Goal: Communication & Community: Answer question/provide support

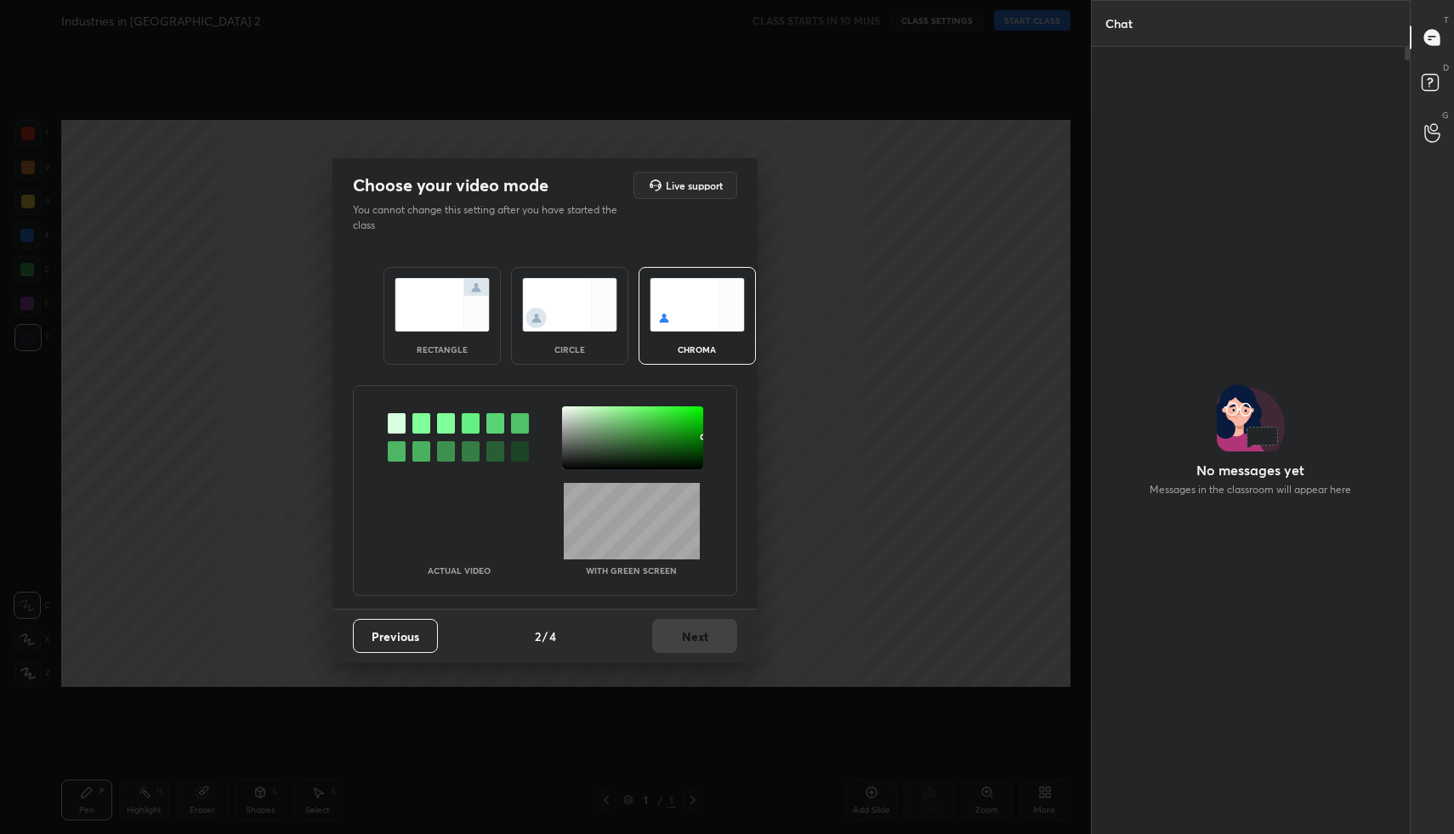
scroll to position [782, 313]
click at [441, 332] on div "rectangle" at bounding box center [441, 316] width 117 height 98
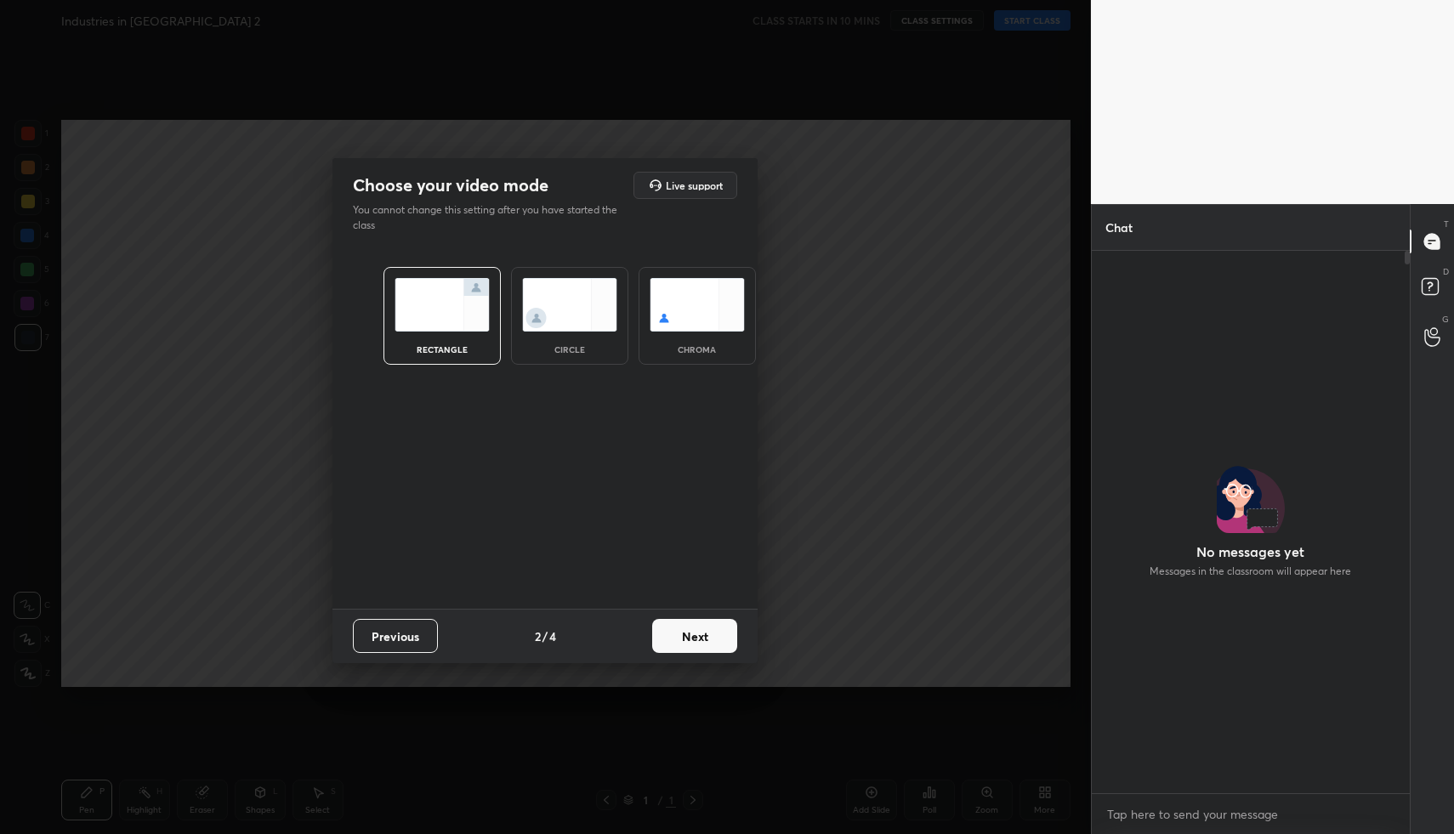
click at [712, 637] on button "Next" at bounding box center [694, 636] width 85 height 34
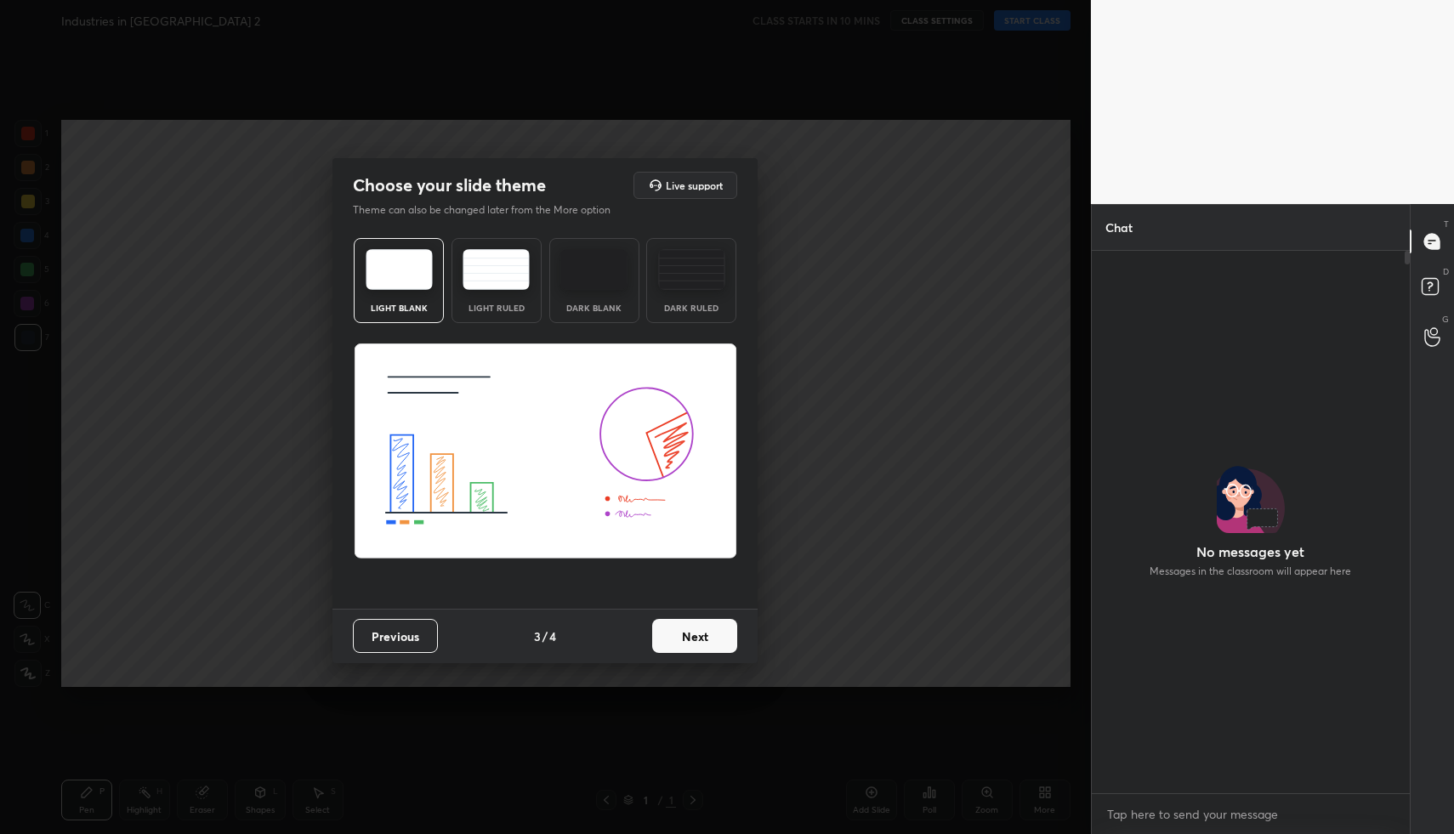
click at [712, 637] on button "Next" at bounding box center [694, 636] width 85 height 34
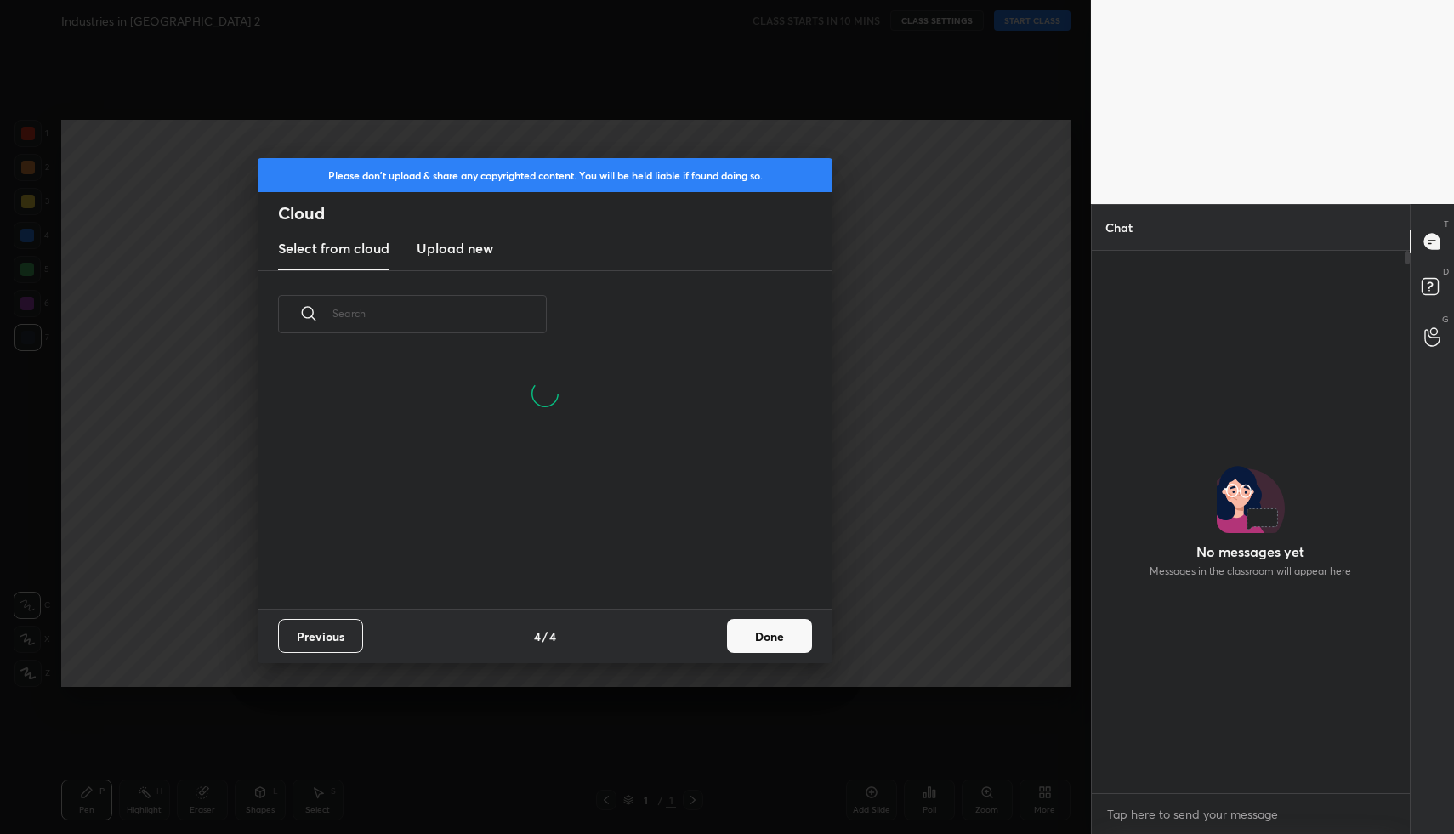
click at [782, 628] on button "Done" at bounding box center [769, 636] width 85 height 34
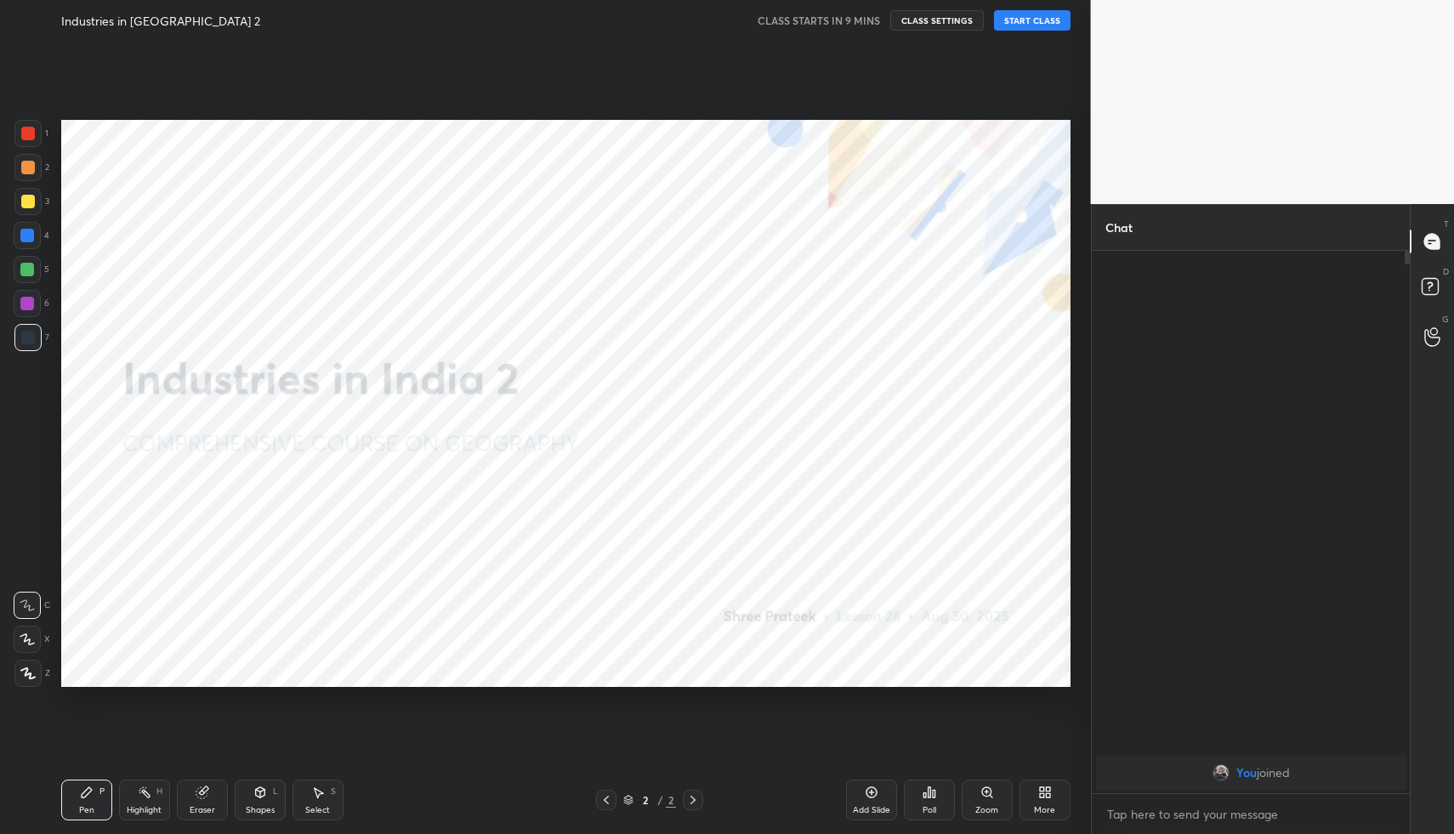
click at [1007, 15] on button "START CLASS" at bounding box center [1032, 20] width 77 height 20
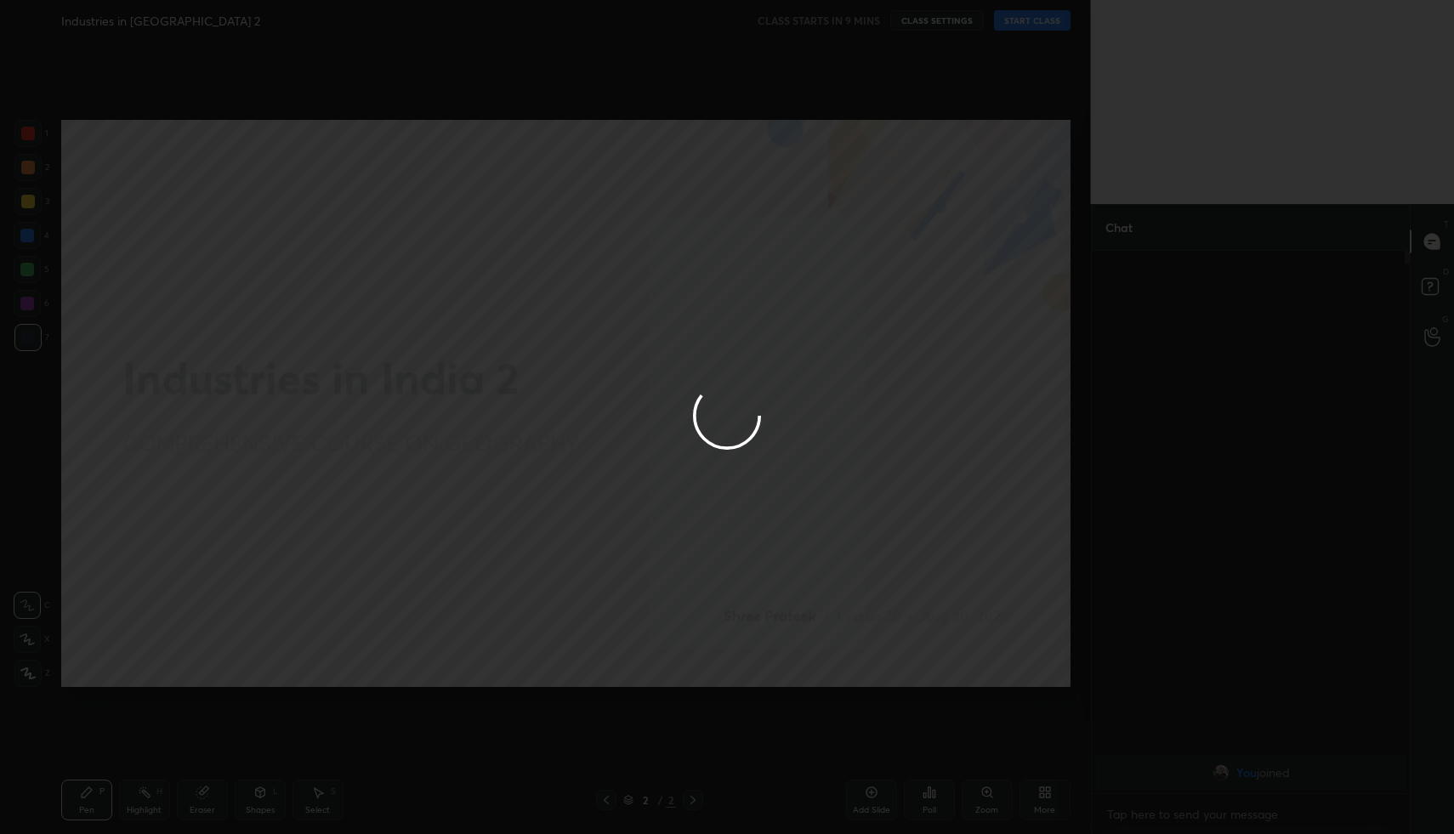
click at [1056, 795] on div at bounding box center [727, 417] width 1454 height 834
type textarea "x"
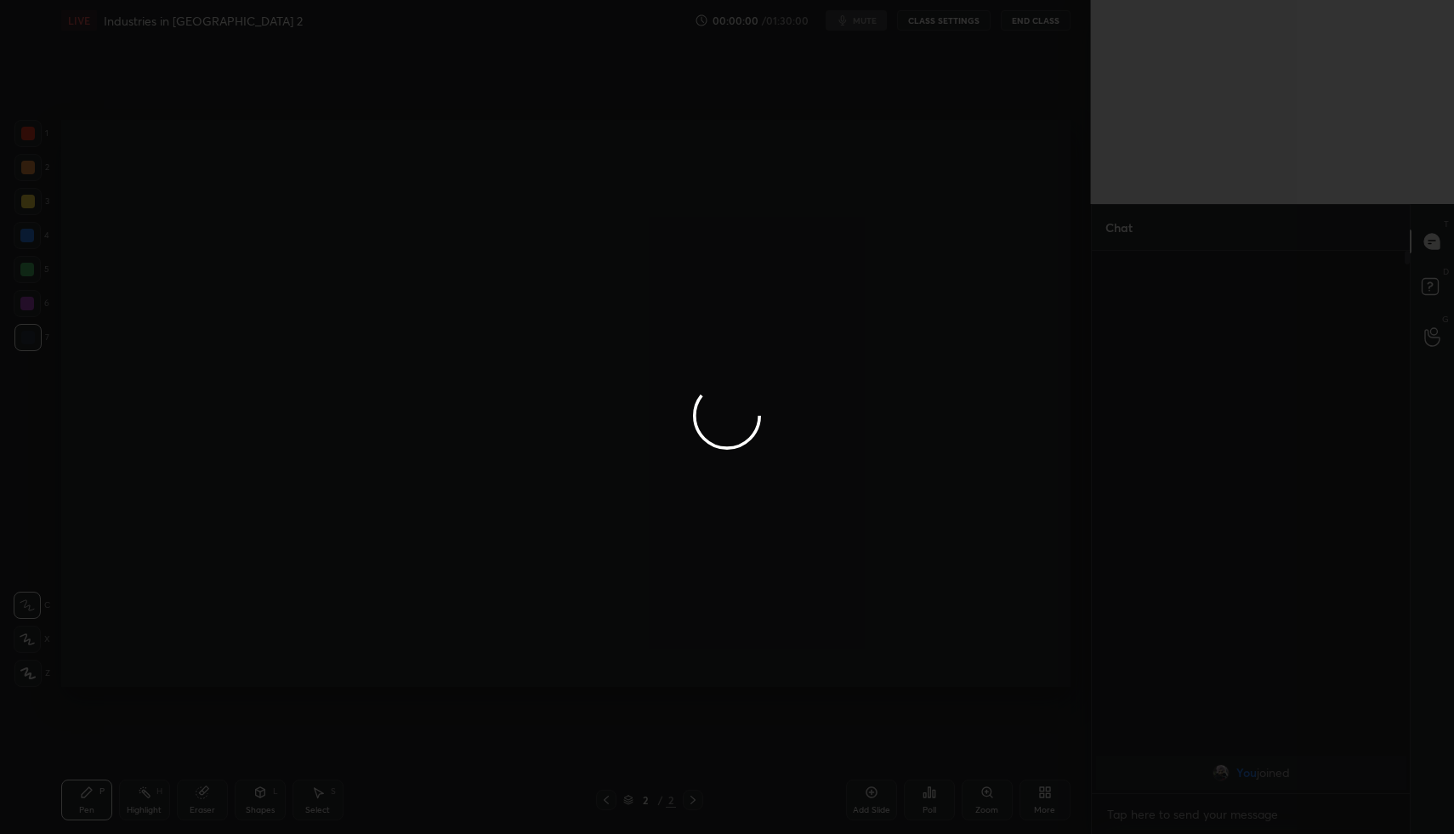
click at [1052, 796] on div at bounding box center [727, 417] width 1454 height 834
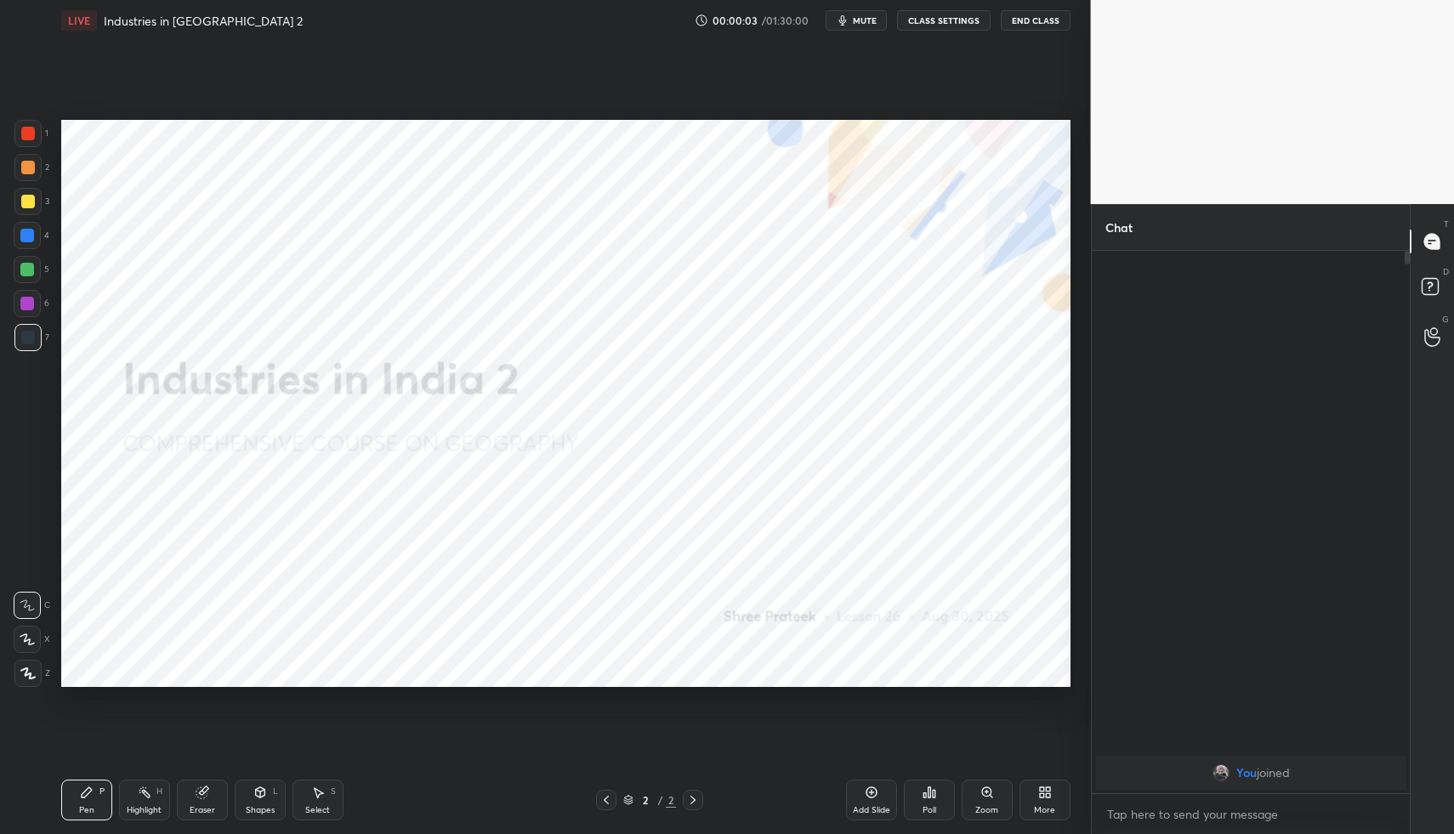
click at [1052, 796] on div "More" at bounding box center [1044, 800] width 51 height 41
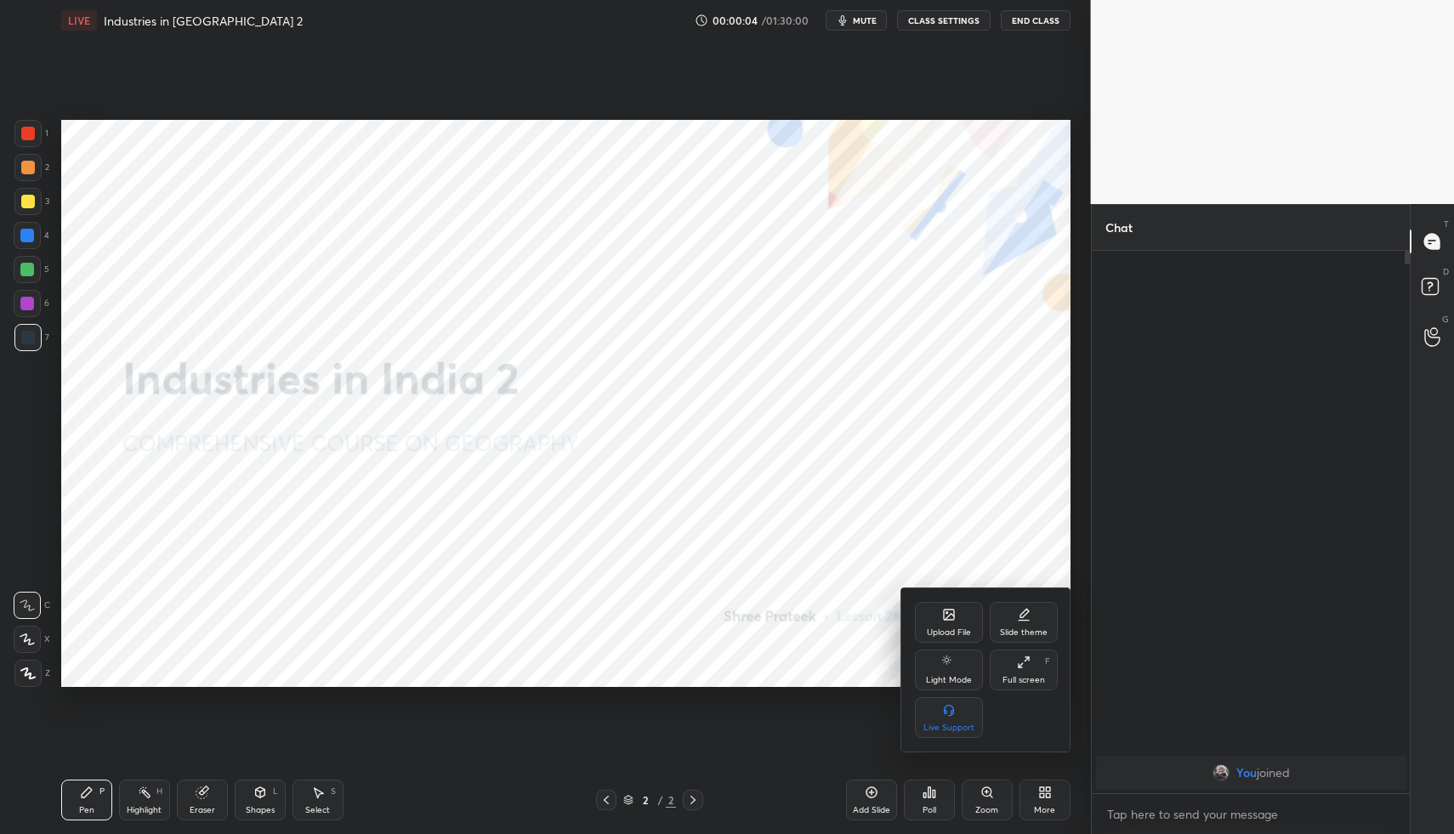
click at [946, 622] on div "Upload File" at bounding box center [949, 622] width 68 height 41
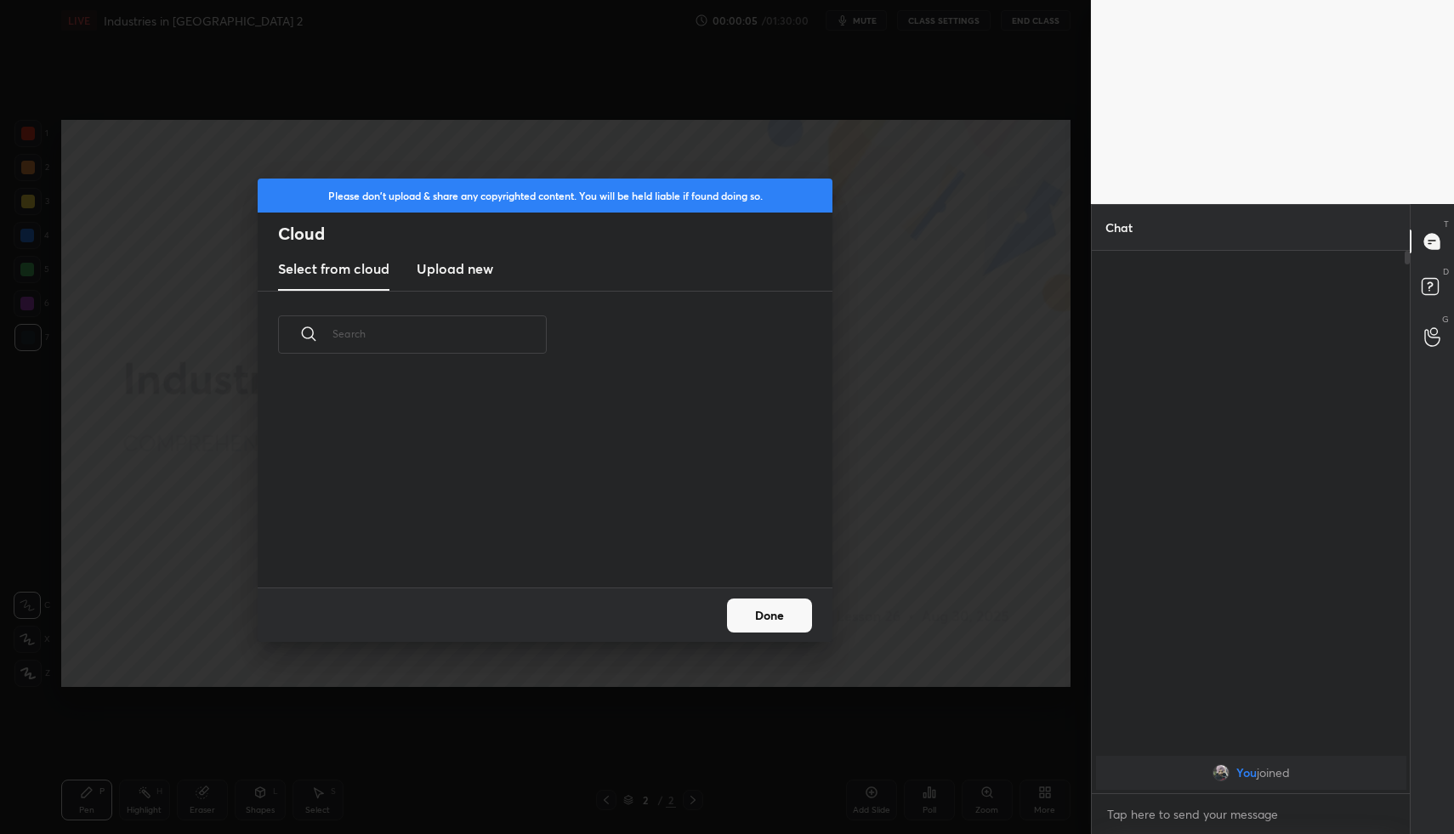
scroll to position [209, 546]
click at [457, 269] on h3 "Upload new" at bounding box center [455, 268] width 77 height 20
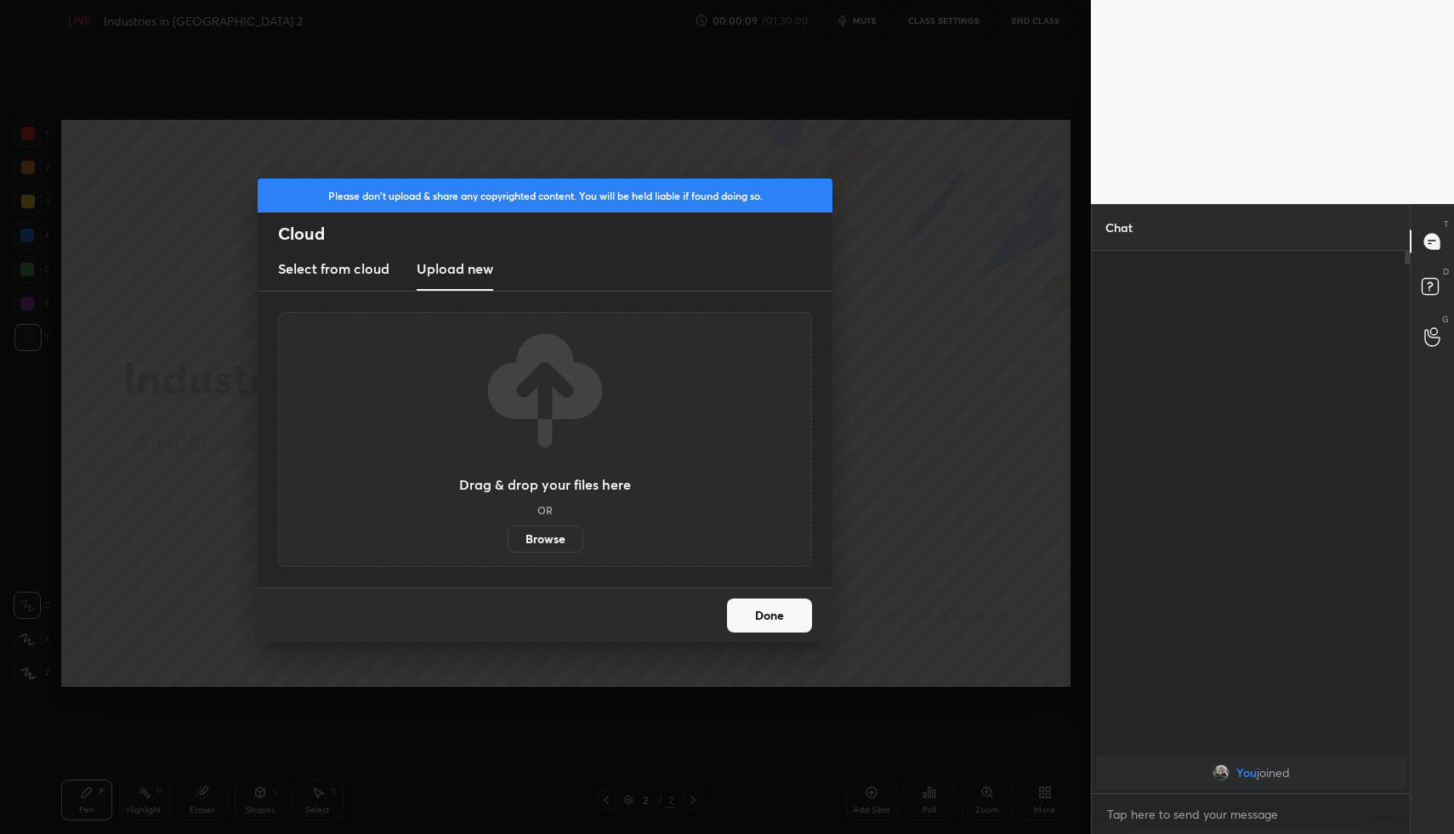
click at [549, 532] on label "Browse" at bounding box center [546, 538] width 76 height 27
click at [508, 532] on input "Browse" at bounding box center [508, 538] width 0 height 27
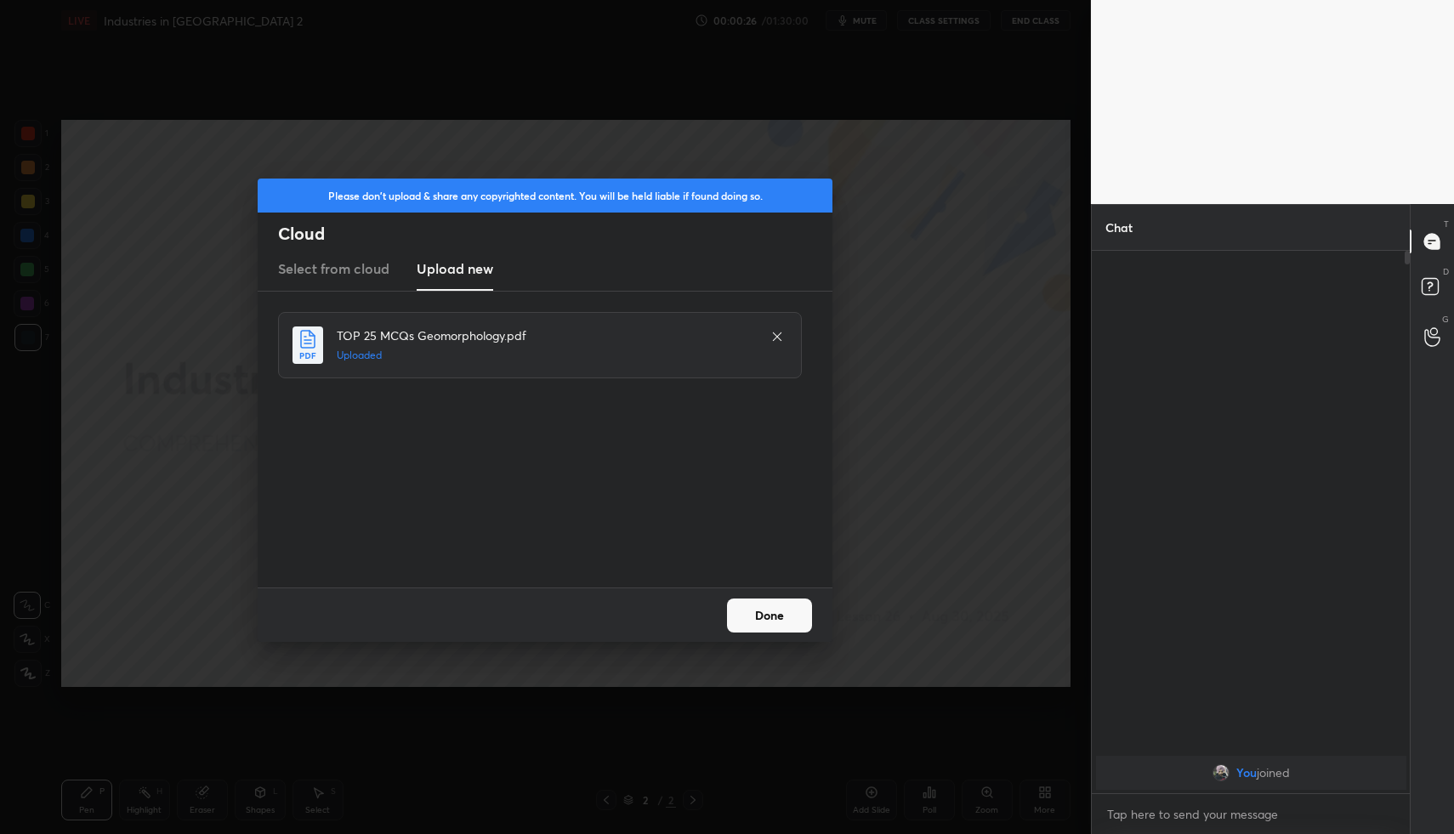
click at [765, 609] on button "Done" at bounding box center [769, 615] width 85 height 34
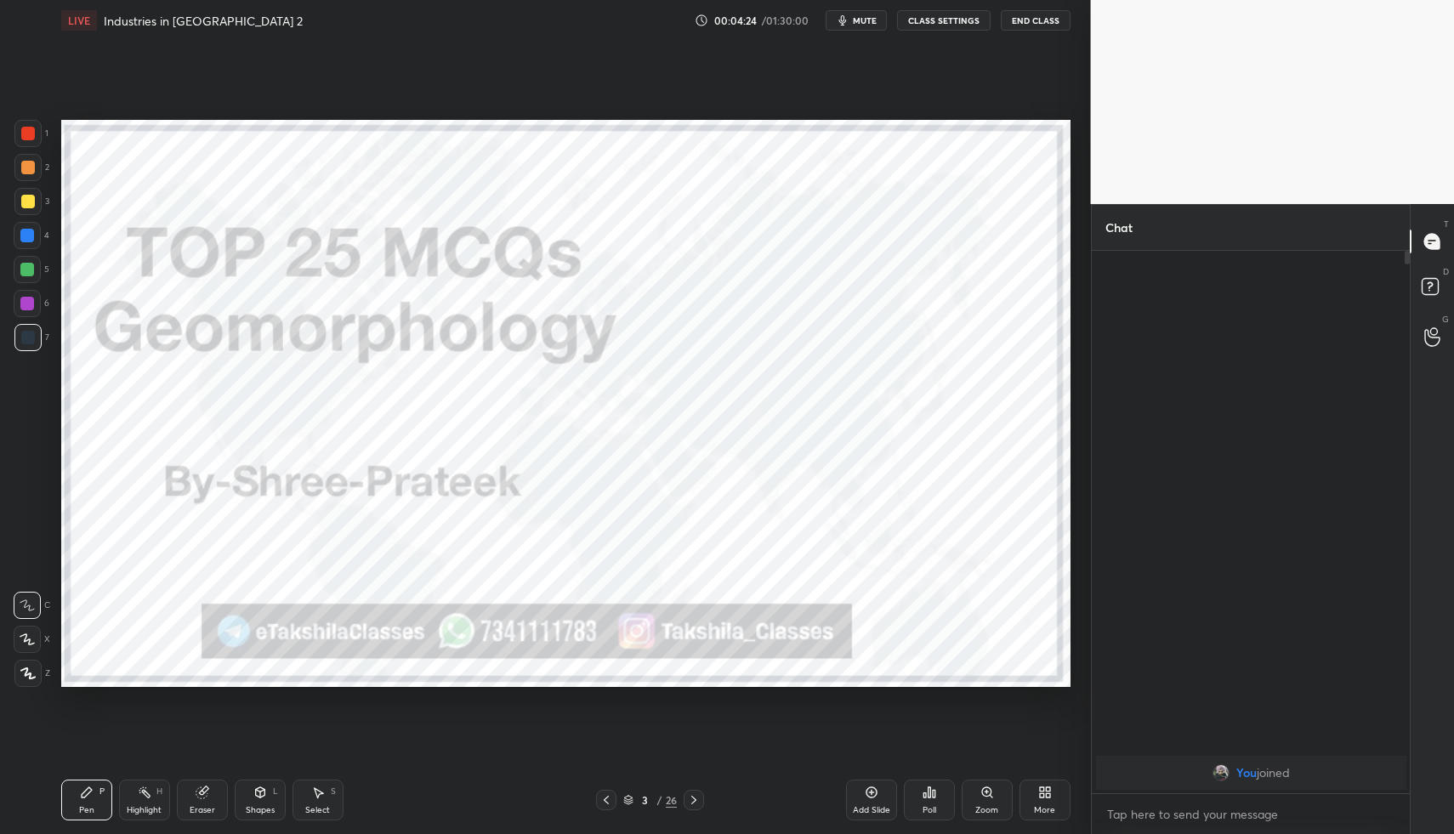
click at [871, 25] on span "mute" at bounding box center [865, 20] width 24 height 12
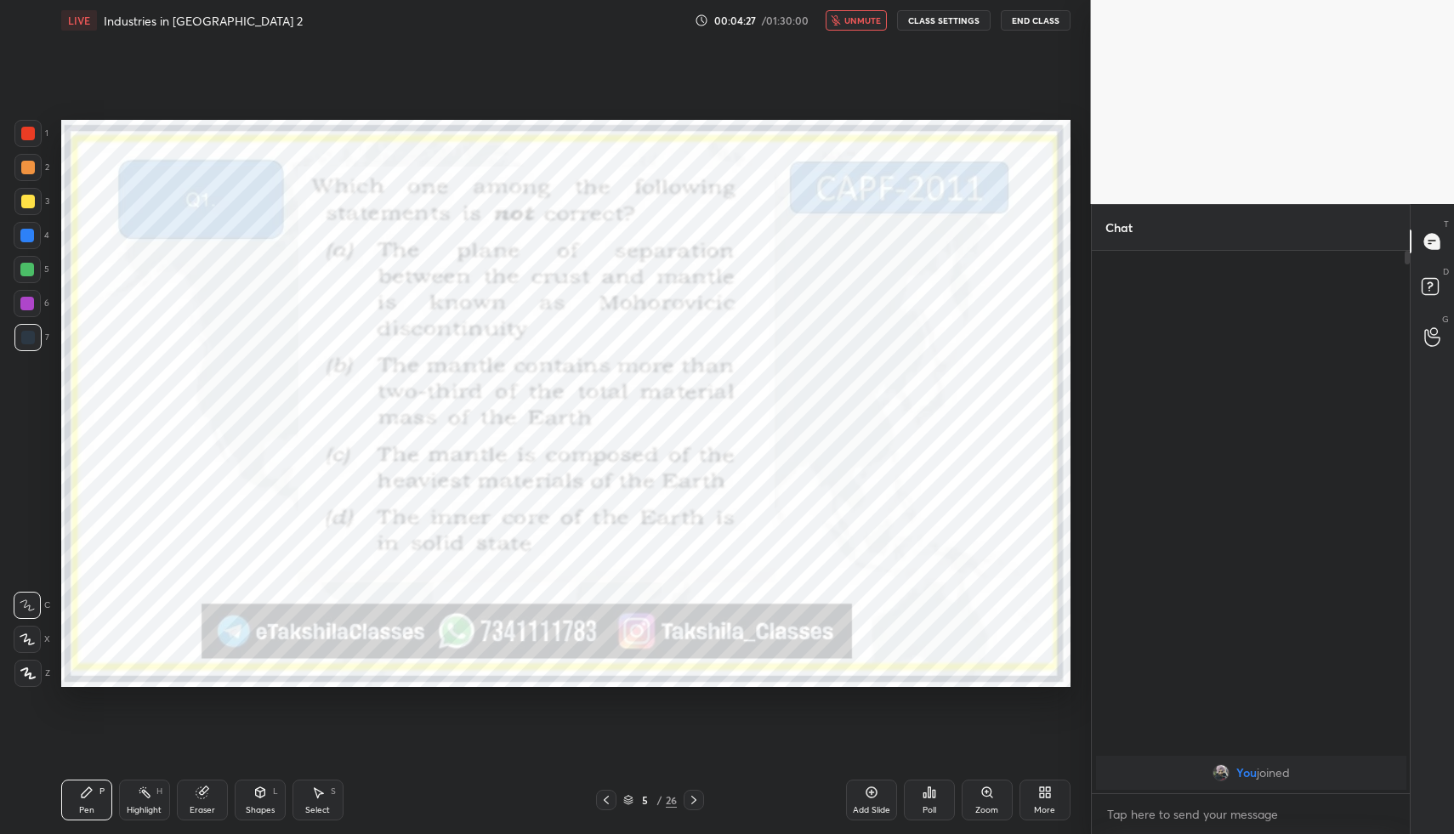
click at [937, 804] on div "Poll" at bounding box center [929, 800] width 51 height 41
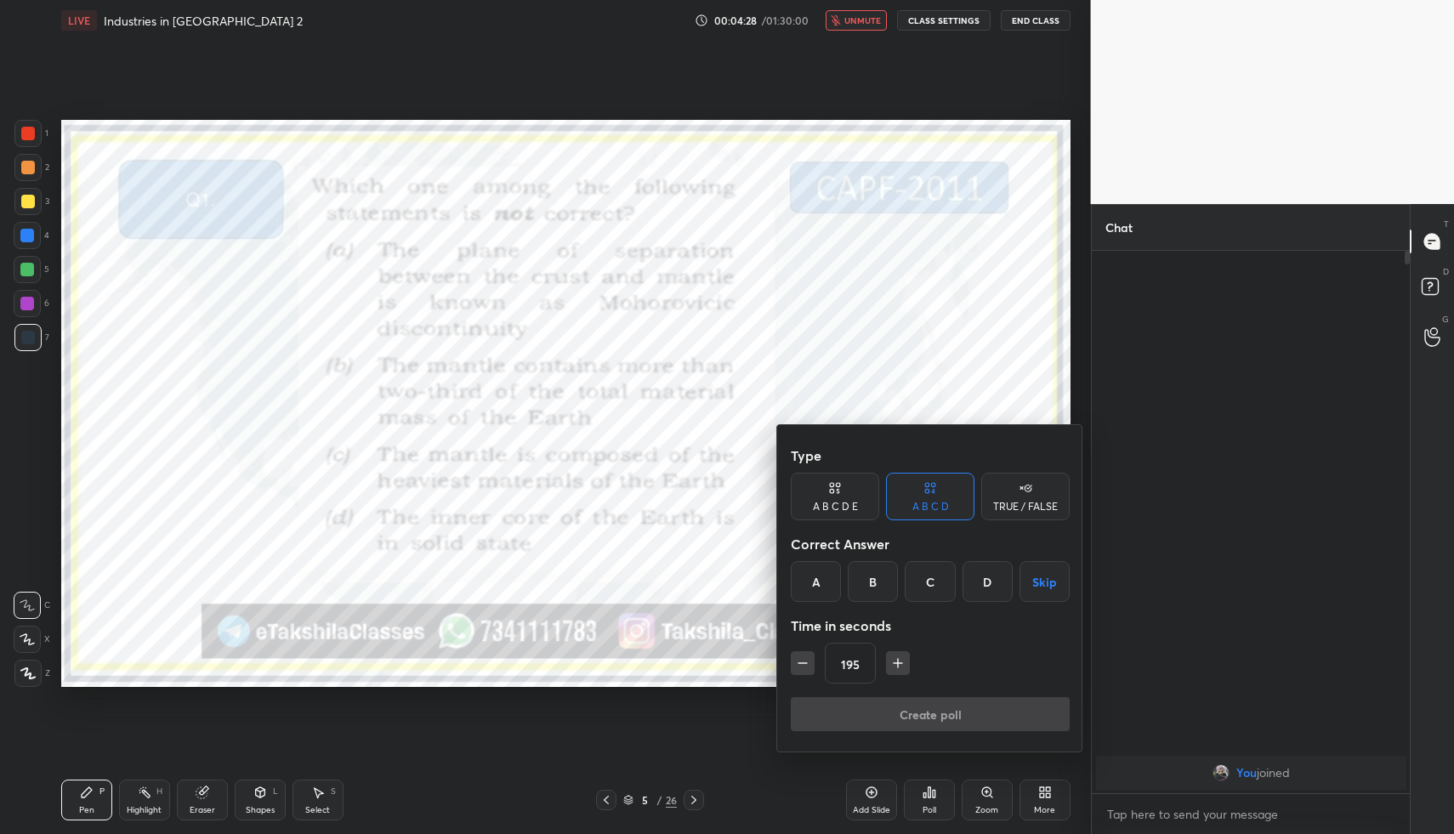
click at [976, 594] on div "D" at bounding box center [987, 581] width 50 height 41
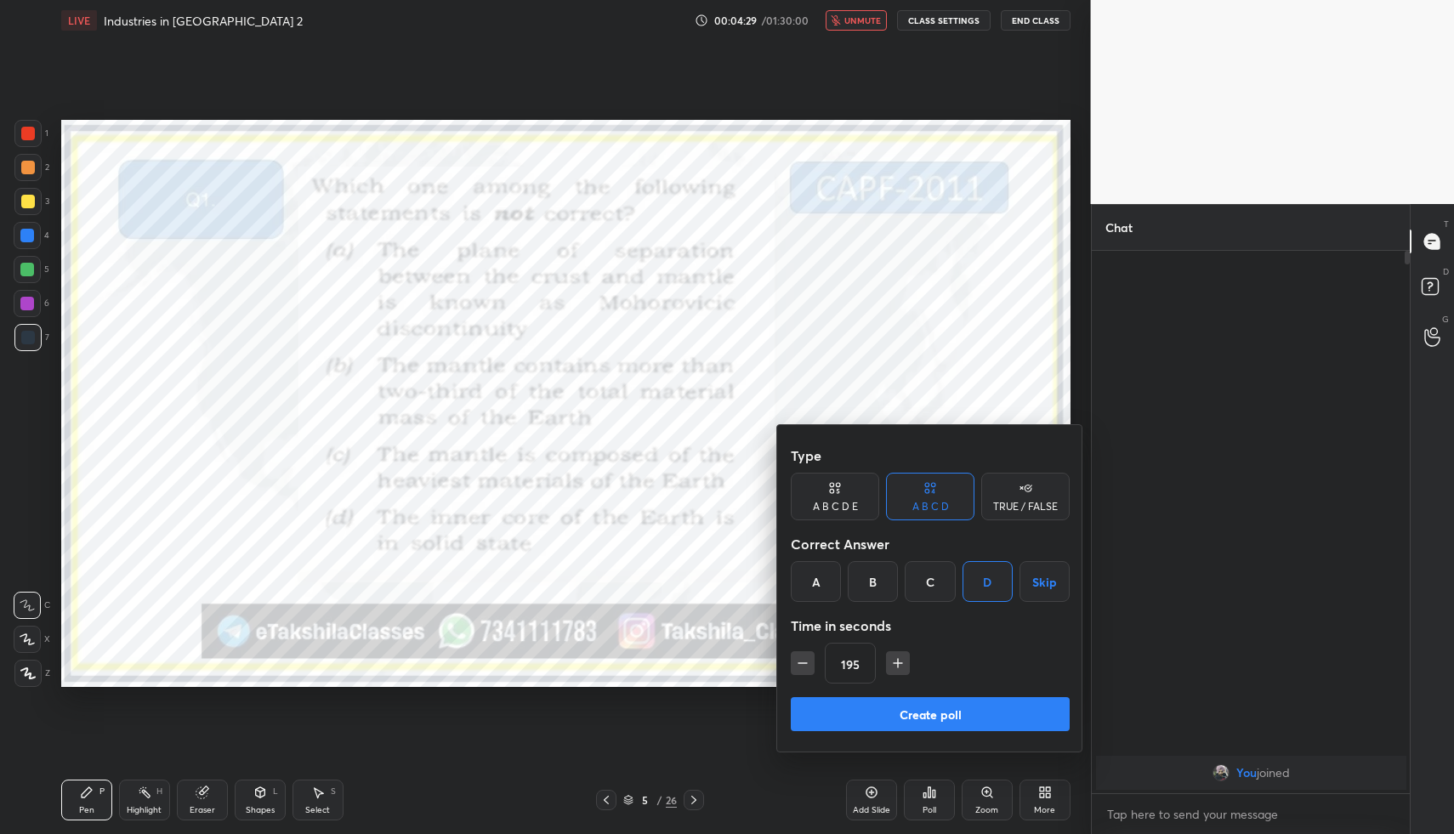
click at [897, 723] on button "Create poll" at bounding box center [930, 714] width 279 height 34
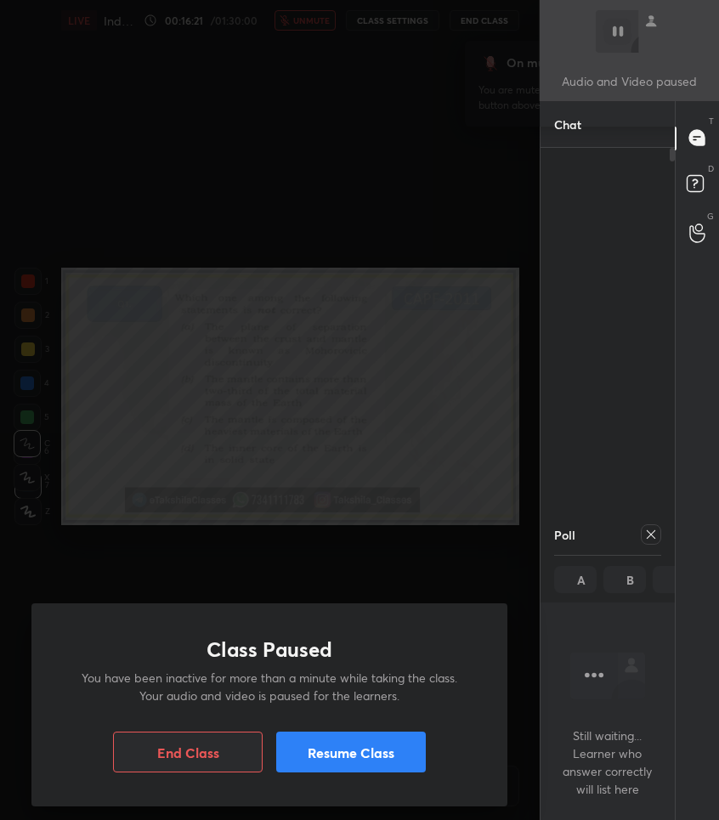
scroll to position [574, 129]
click at [306, 752] on button "Resume Class" at bounding box center [351, 752] width 150 height 41
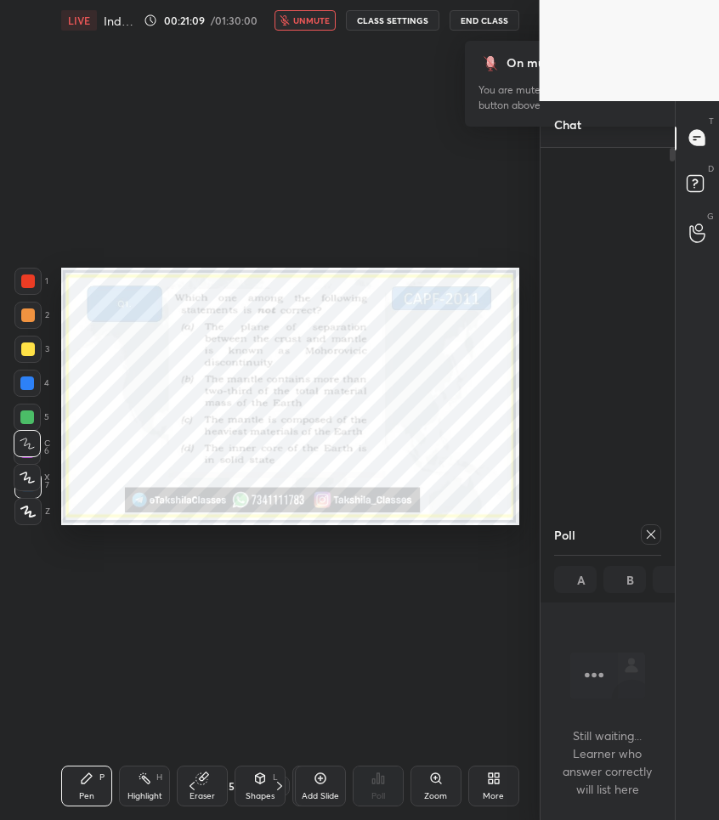
click at [652, 530] on icon at bounding box center [651, 535] width 14 height 14
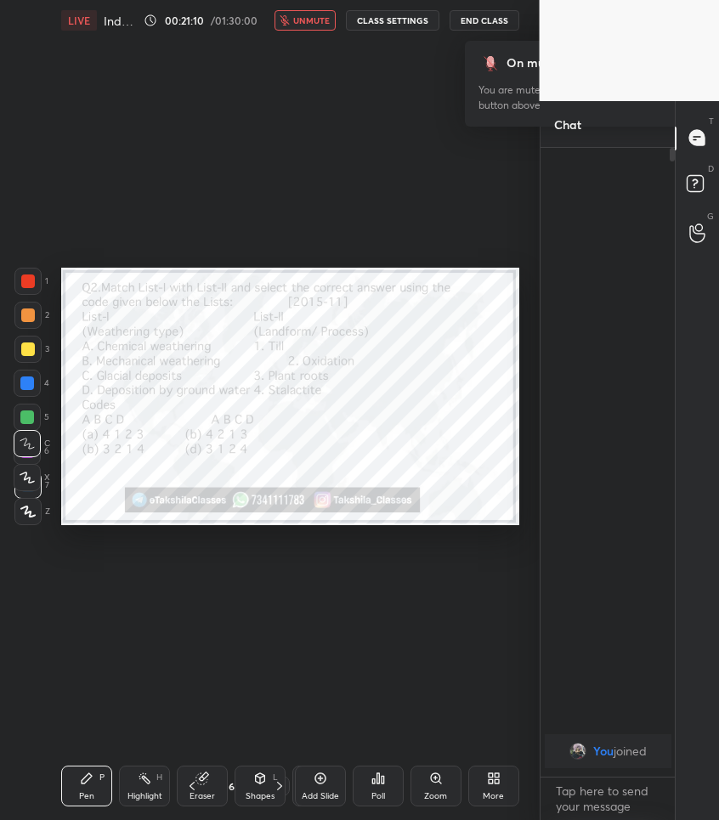
scroll to position [662, 129]
click at [383, 786] on div "Poll" at bounding box center [378, 786] width 51 height 41
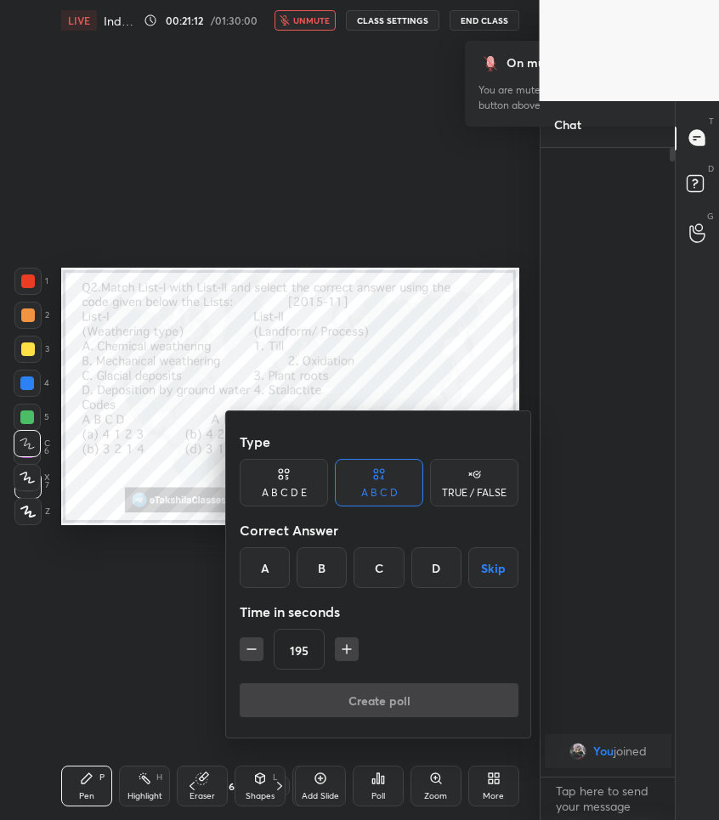
click at [435, 569] on div "D" at bounding box center [436, 567] width 50 height 41
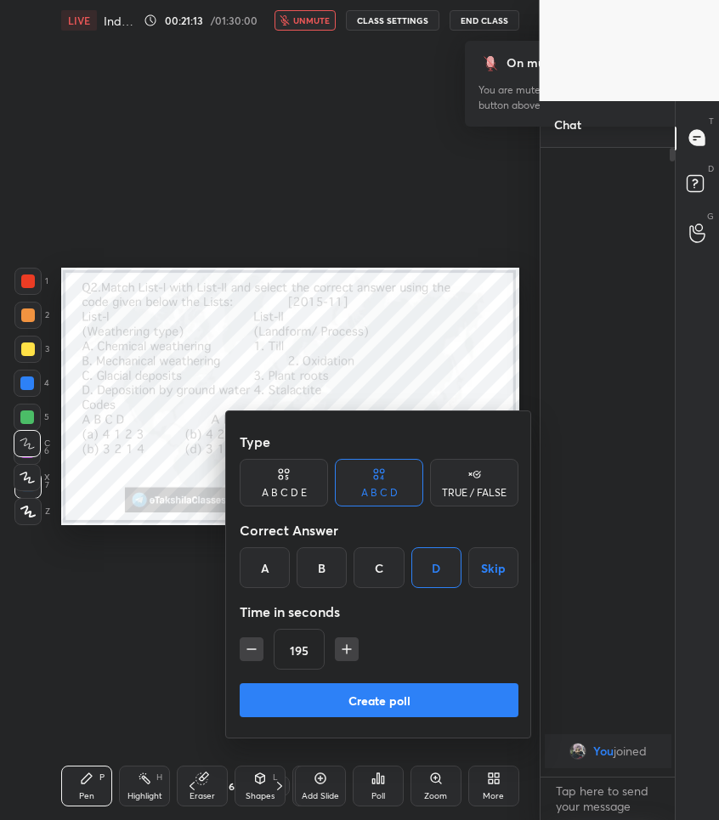
click at [383, 699] on button "Create poll" at bounding box center [379, 700] width 279 height 34
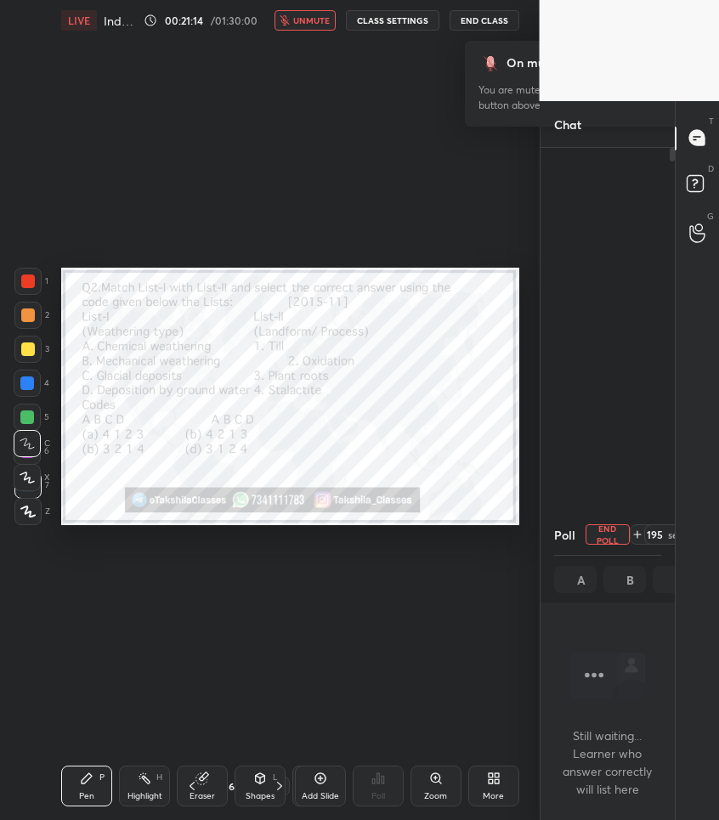
scroll to position [6, 6]
click at [390, 245] on div "Setting up your live class Poll for secs No correct answer Start poll" at bounding box center [290, 397] width 472 height 712
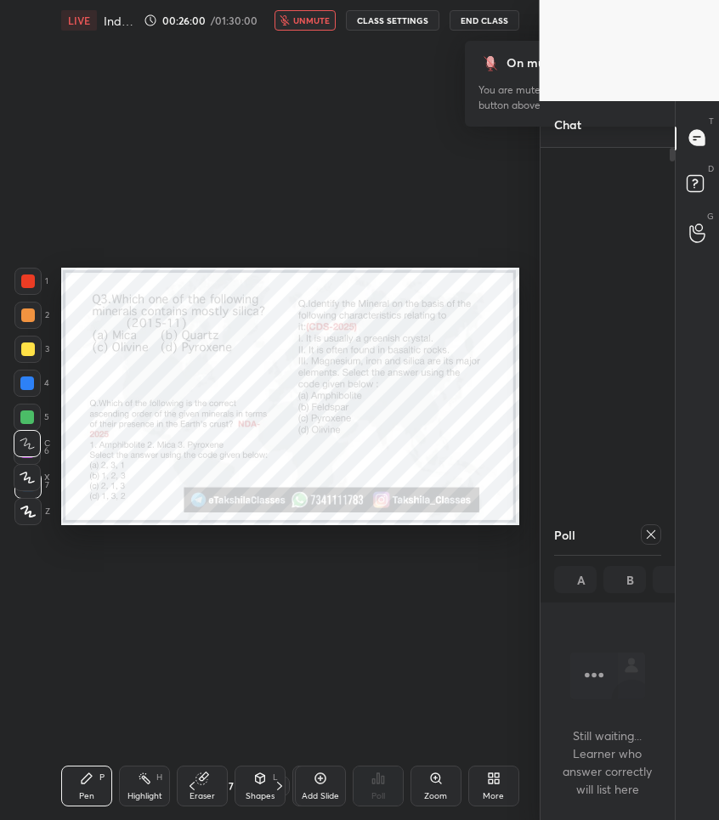
click at [649, 528] on icon at bounding box center [651, 535] width 14 height 14
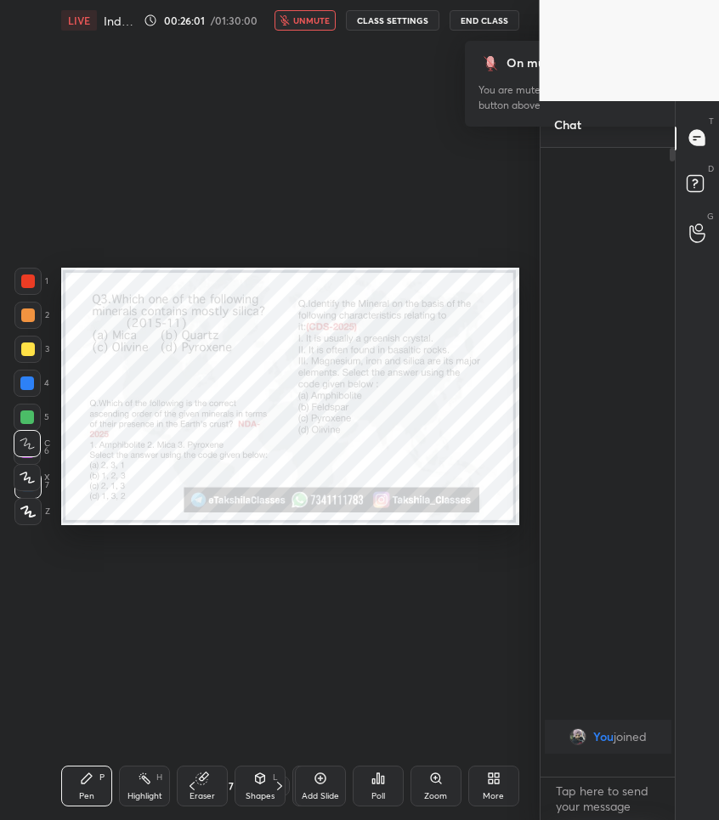
scroll to position [662, 129]
click at [377, 783] on icon at bounding box center [378, 779] width 3 height 10
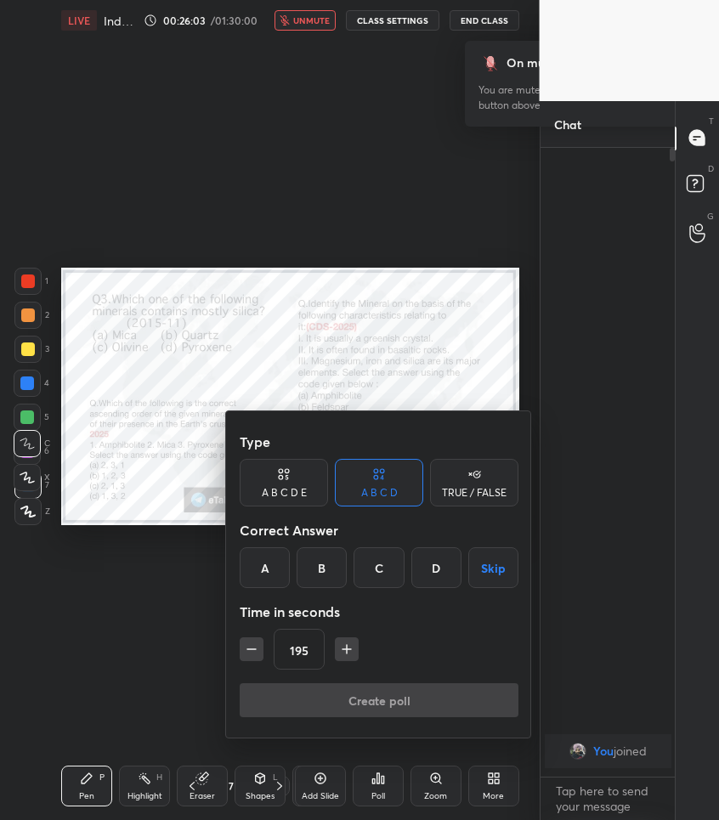
click at [382, 578] on div "C" at bounding box center [379, 567] width 50 height 41
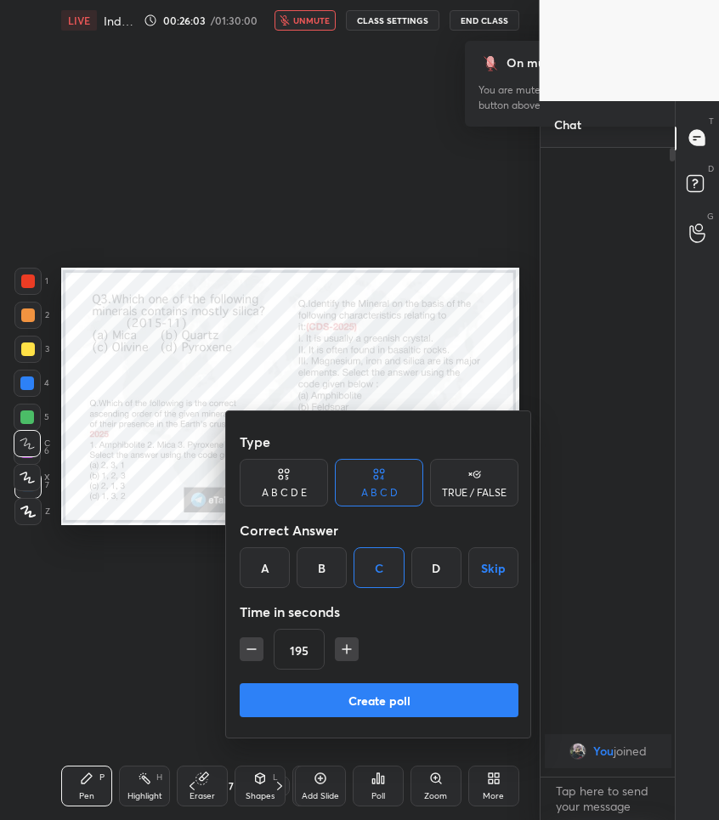
click at [393, 694] on button "Create poll" at bounding box center [379, 700] width 279 height 34
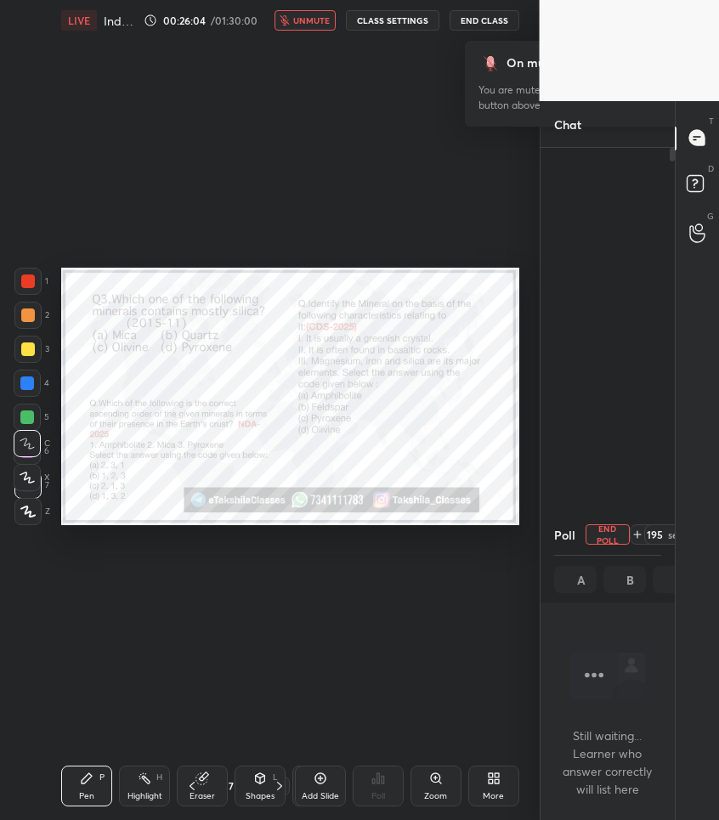
scroll to position [6, 6]
click at [357, 197] on div "Setting up your live class Poll for secs No correct answer Start poll" at bounding box center [290, 397] width 472 height 712
click at [641, 531] on div at bounding box center [651, 535] width 20 height 20
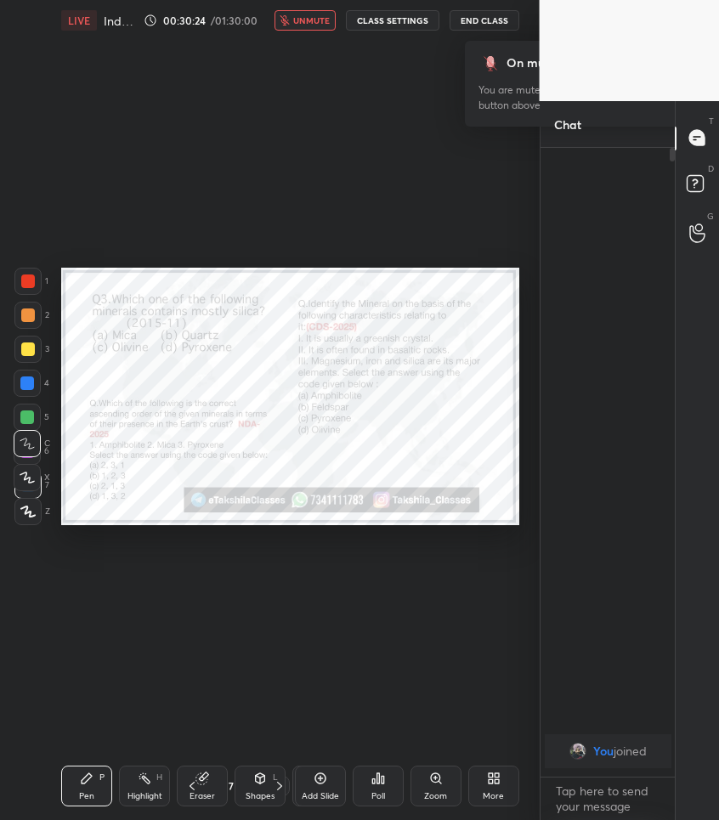
click at [377, 779] on icon at bounding box center [378, 779] width 3 height 10
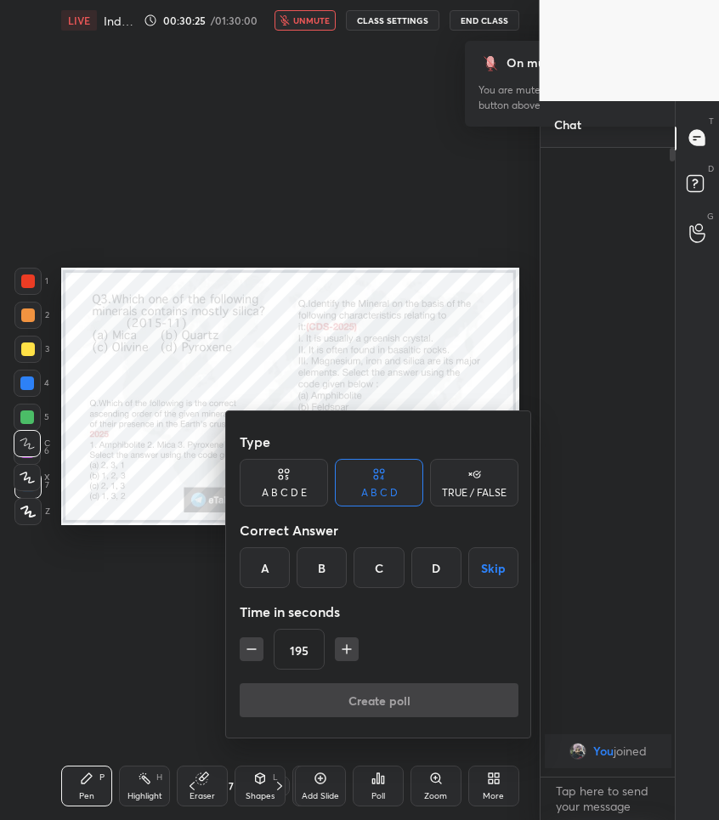
click at [425, 570] on div "D" at bounding box center [436, 567] width 50 height 41
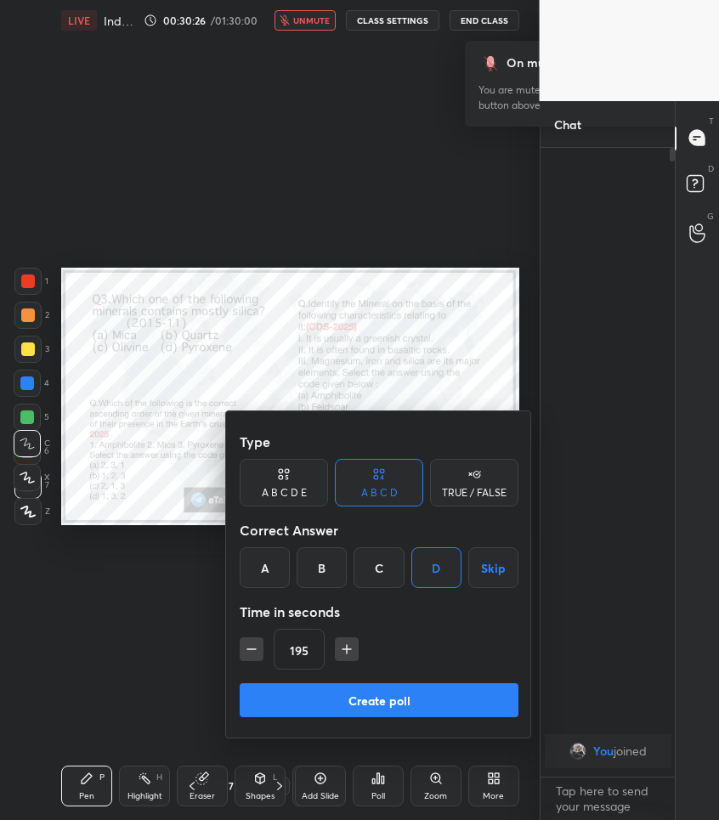
click at [400, 688] on button "Create poll" at bounding box center [379, 700] width 279 height 34
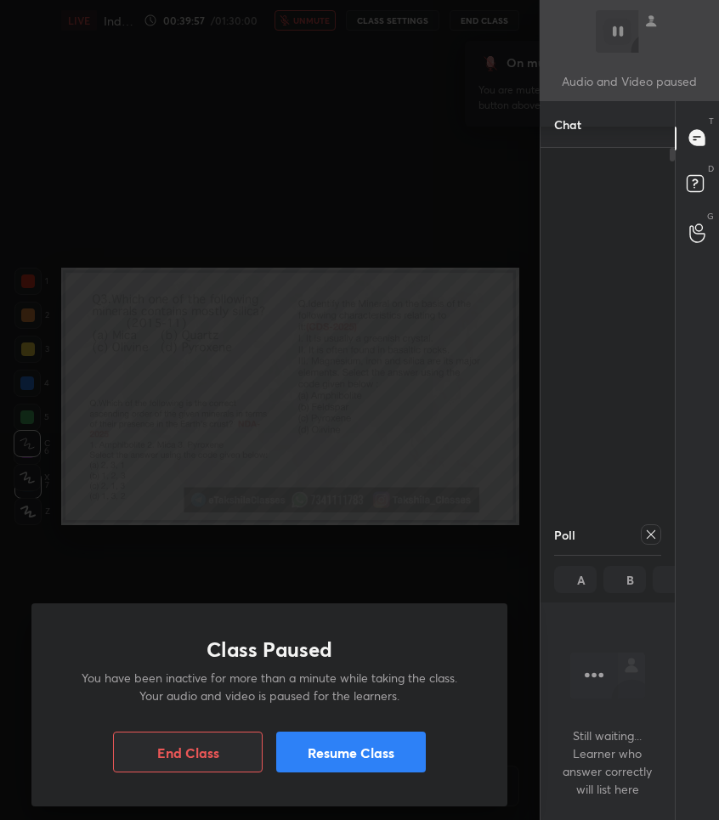
click at [323, 744] on button "Resume Class" at bounding box center [351, 752] width 150 height 41
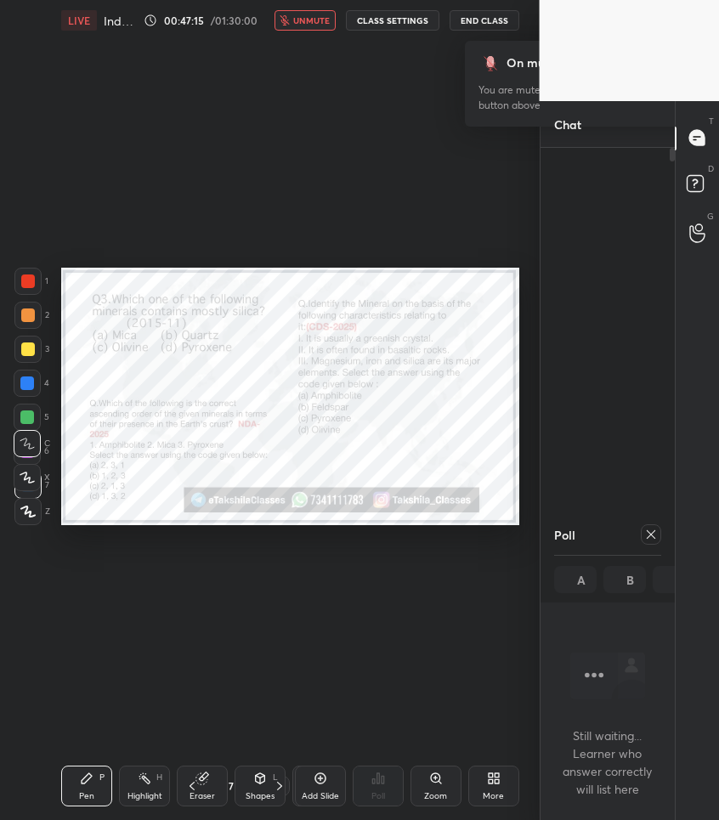
click at [654, 530] on icon at bounding box center [651, 534] width 9 height 9
type textarea "x"
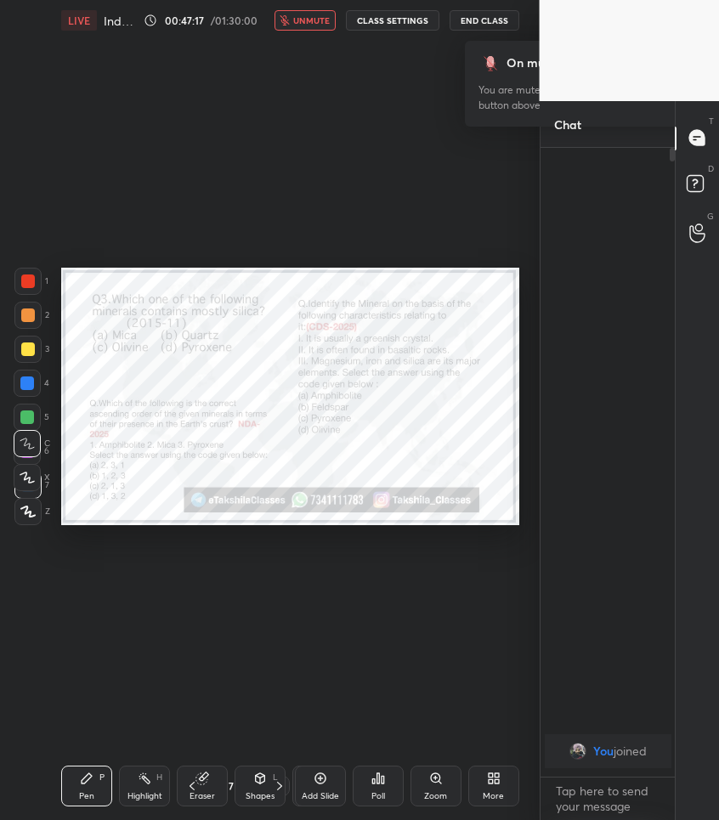
click at [379, 775] on icon at bounding box center [378, 779] width 3 height 10
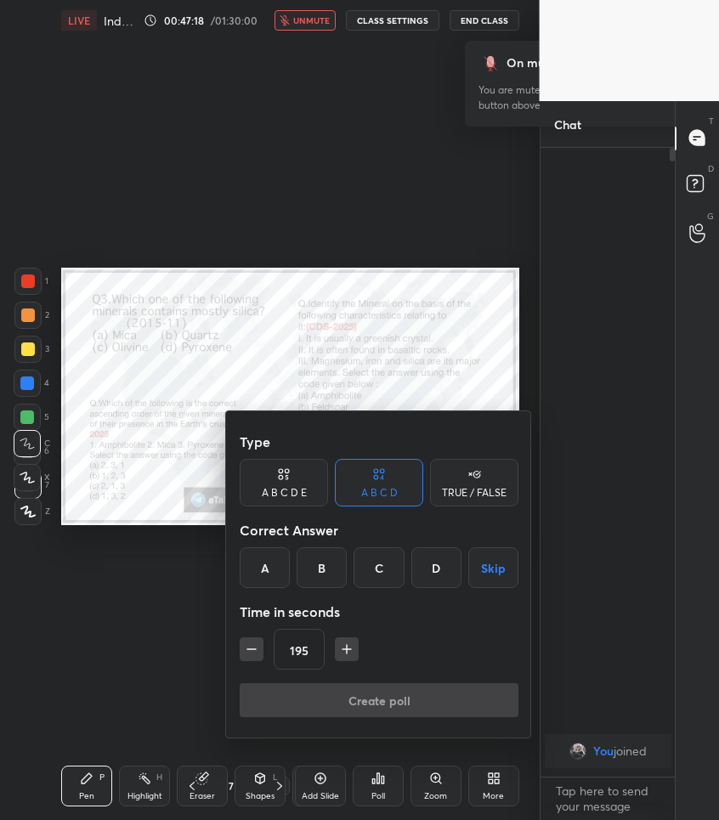
click at [441, 566] on div "D" at bounding box center [436, 567] width 50 height 41
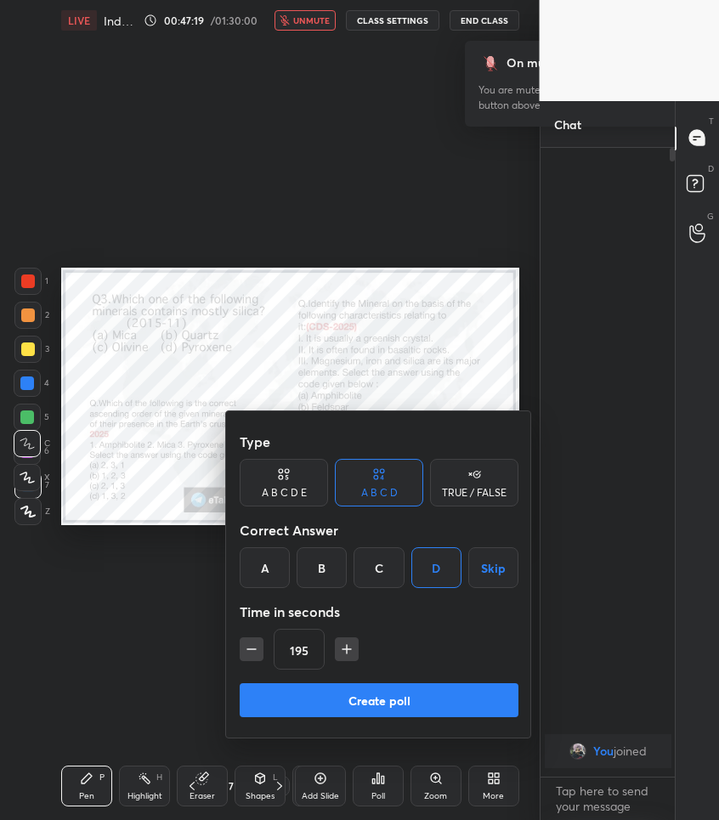
click at [339, 662] on div "195" at bounding box center [379, 649] width 279 height 41
click at [351, 650] on icon "button" at bounding box center [346, 649] width 17 height 17
type input "210"
click at [355, 701] on button "Create poll" at bounding box center [379, 700] width 279 height 34
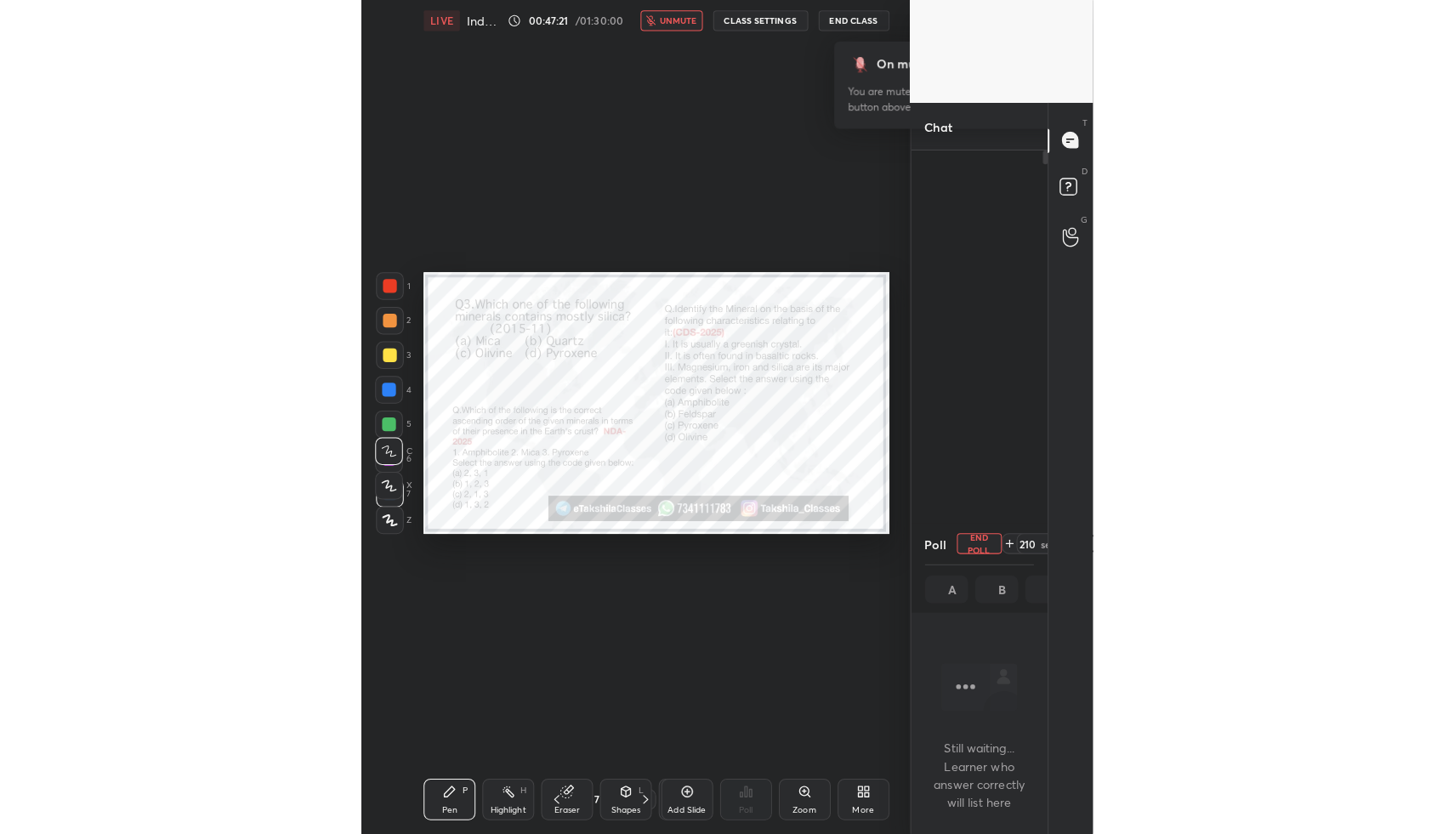
scroll to position [574, 129]
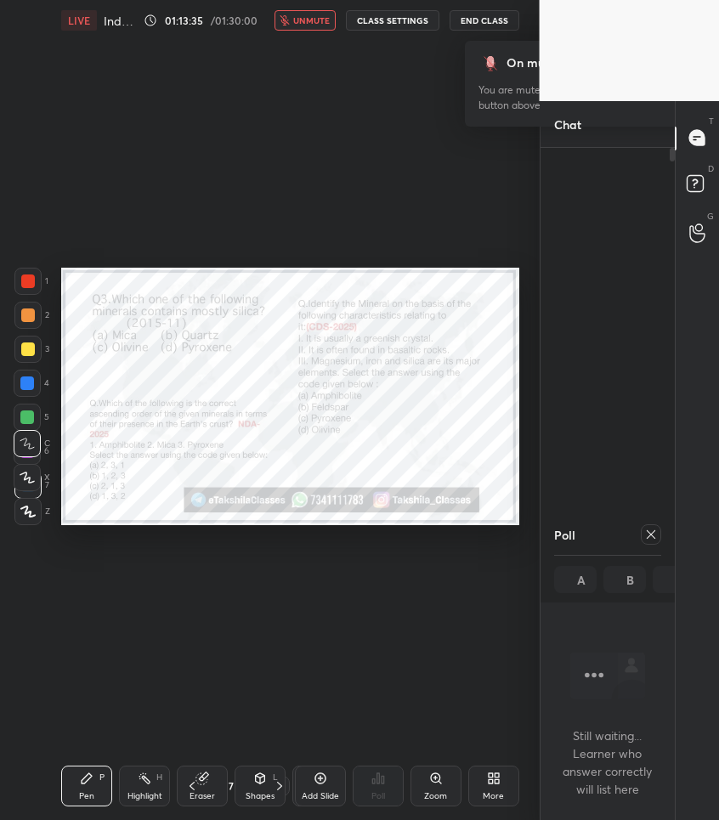
click at [332, 242] on div "Setting up your live class Poll for secs No correct answer Start poll" at bounding box center [290, 397] width 472 height 712
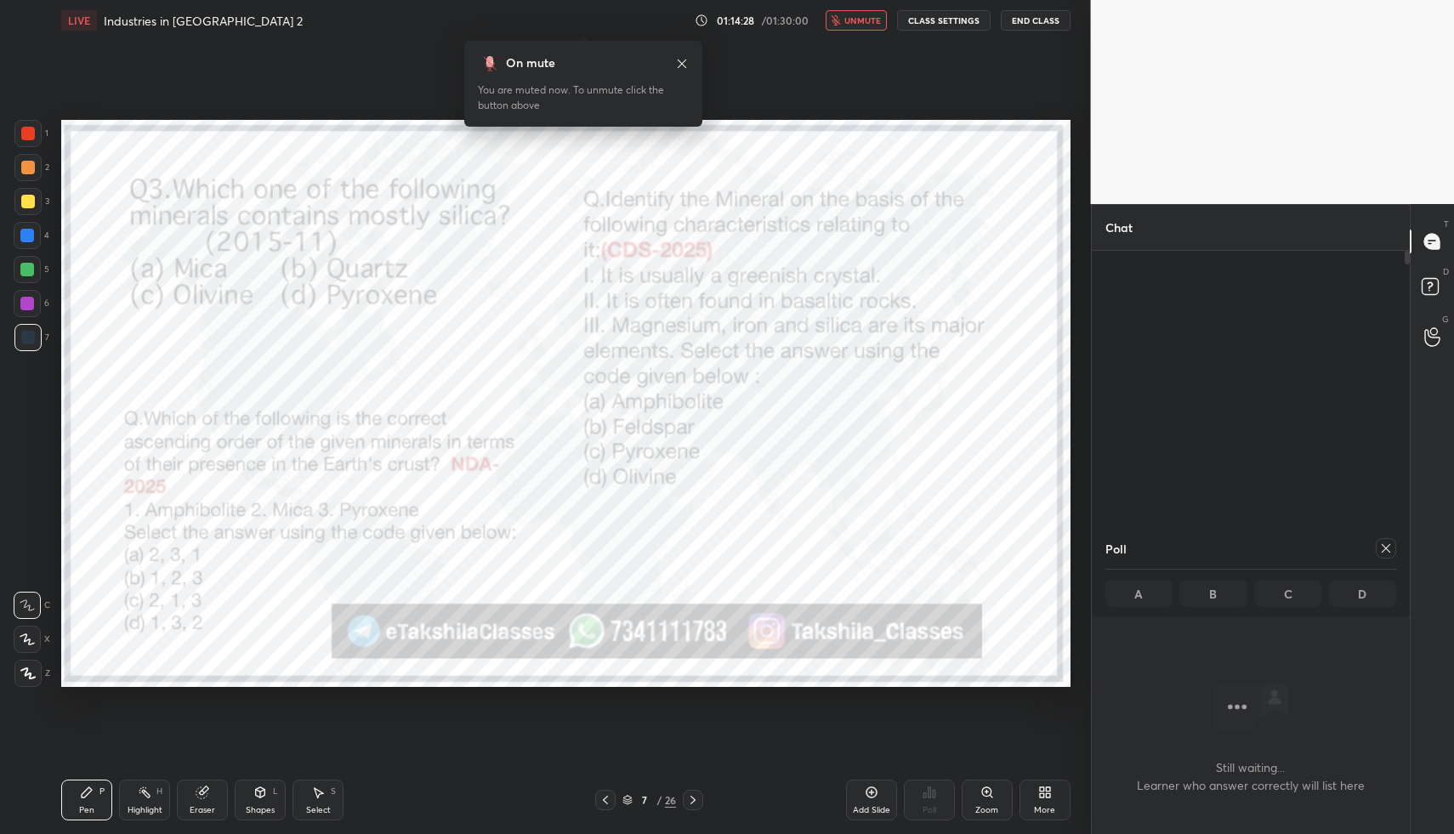
scroll to position [489, 313]
click at [1030, 16] on button "End Class" at bounding box center [1036, 20] width 68 height 20
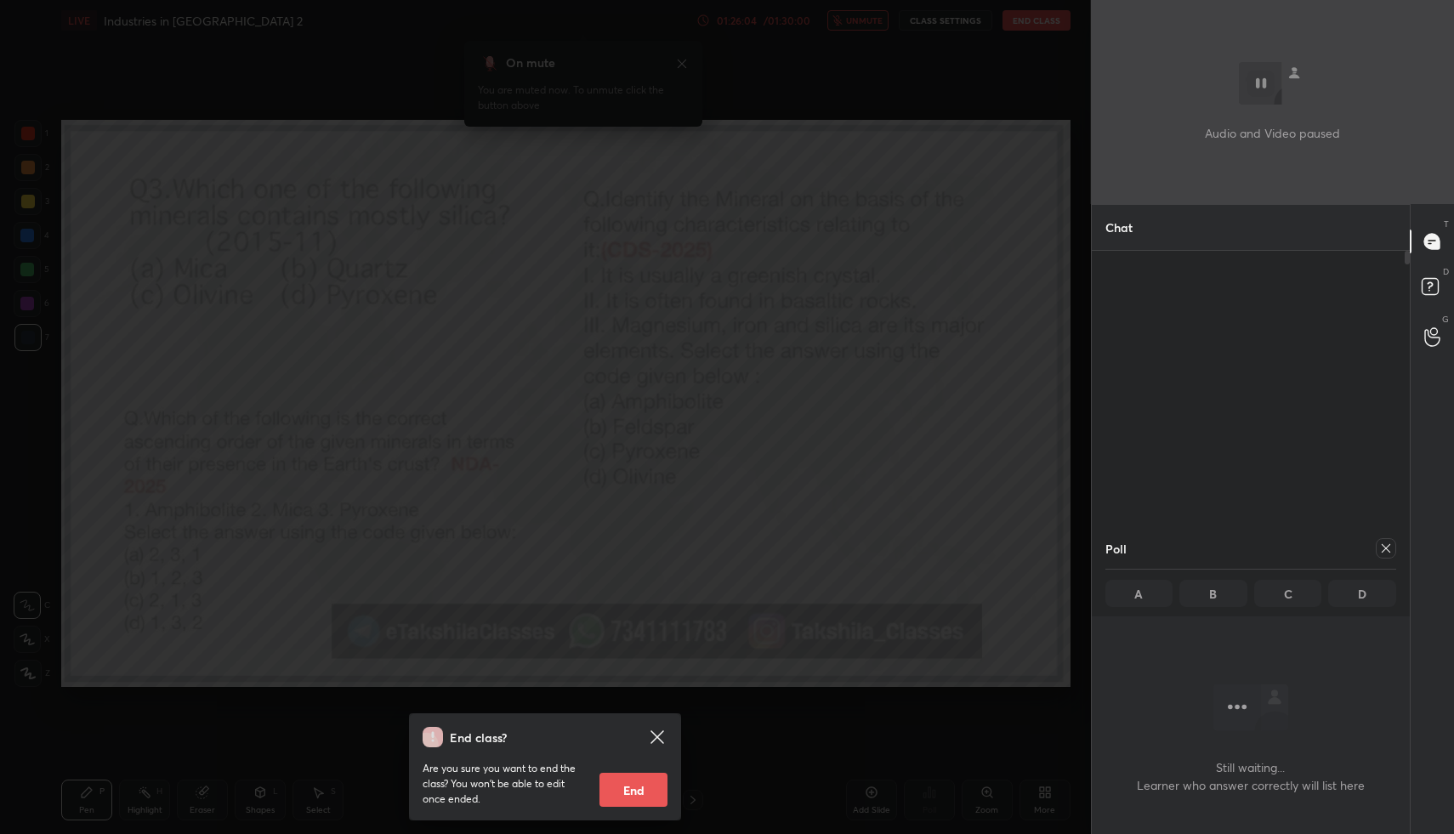
click at [637, 802] on button "End" at bounding box center [633, 790] width 68 height 34
type textarea "x"
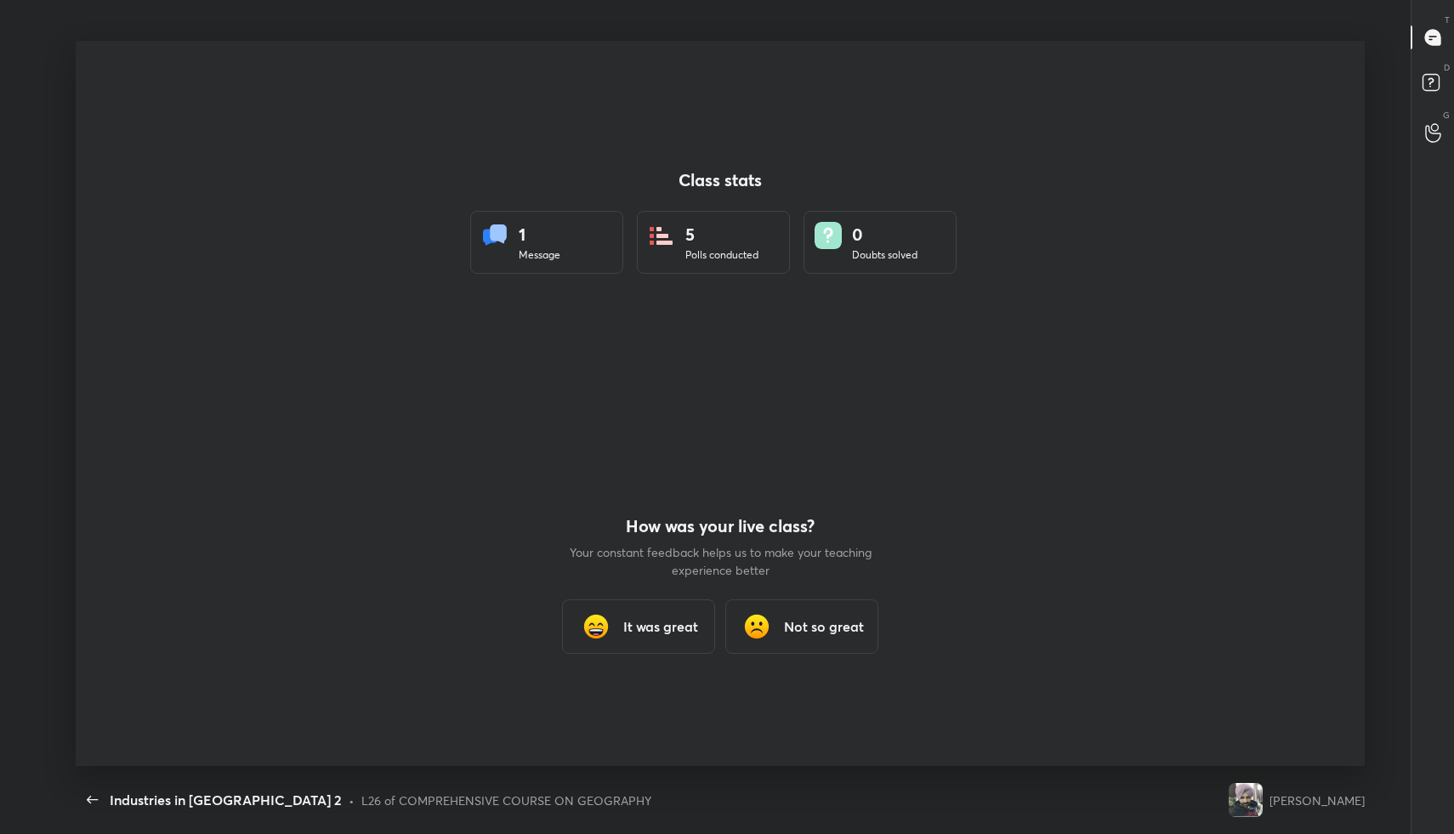
scroll to position [0, 0]
